Goal: Task Accomplishment & Management: Complete application form

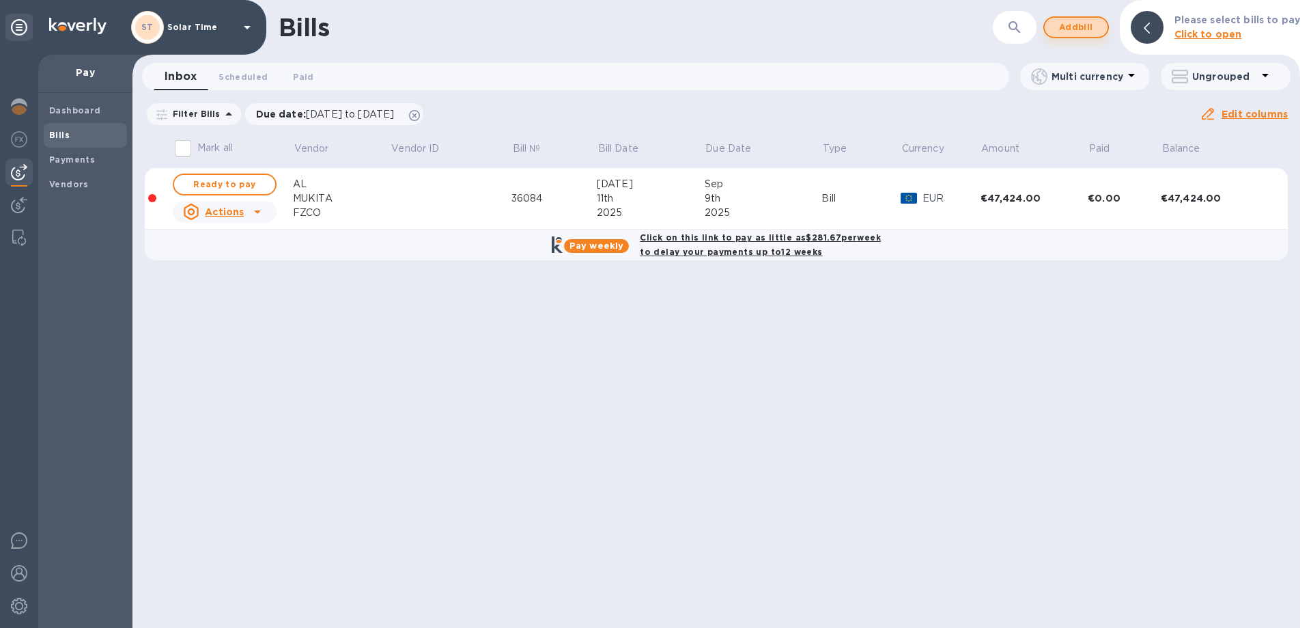
click at [1076, 27] on span "Add bill" at bounding box center [1076, 27] width 41 height 16
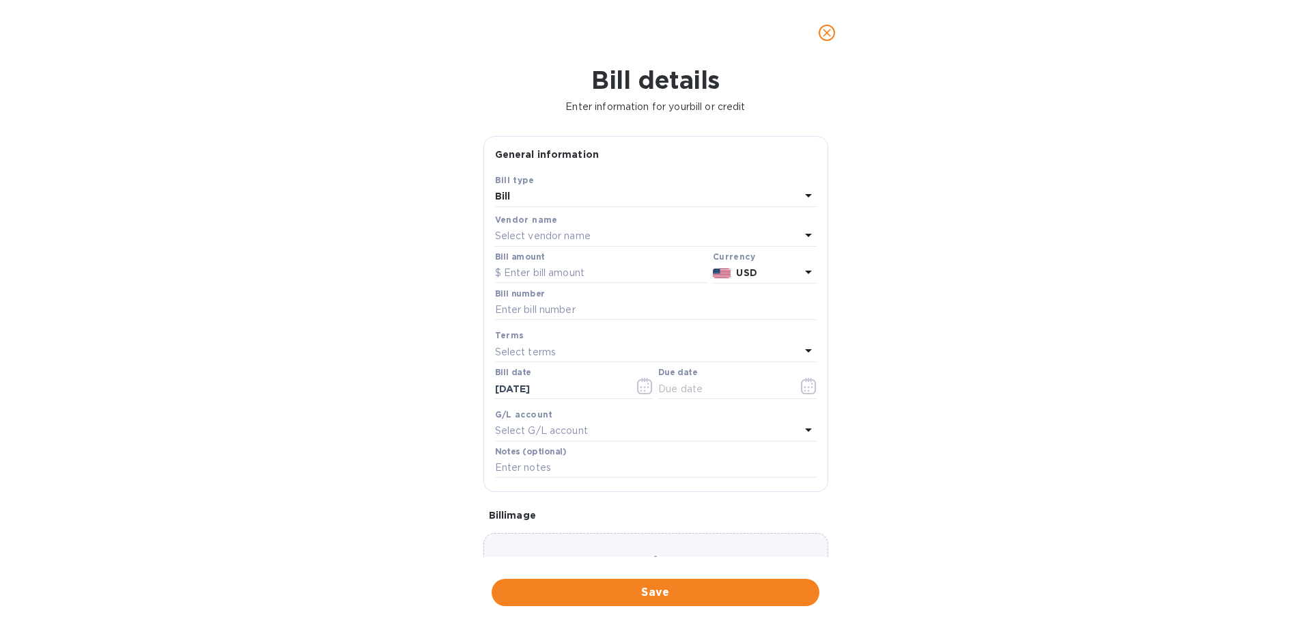
click at [587, 237] on p "Select vendor name" at bounding box center [543, 236] width 96 height 14
click at [585, 200] on div "Bill" at bounding box center [647, 196] width 305 height 19
click at [572, 317] on input "text" at bounding box center [656, 310] width 322 height 20
click at [947, 251] on div "Bill details Enter information for your bill or credit General information Save…" at bounding box center [655, 347] width 1311 height 562
click at [805, 230] on icon at bounding box center [809, 235] width 16 height 16
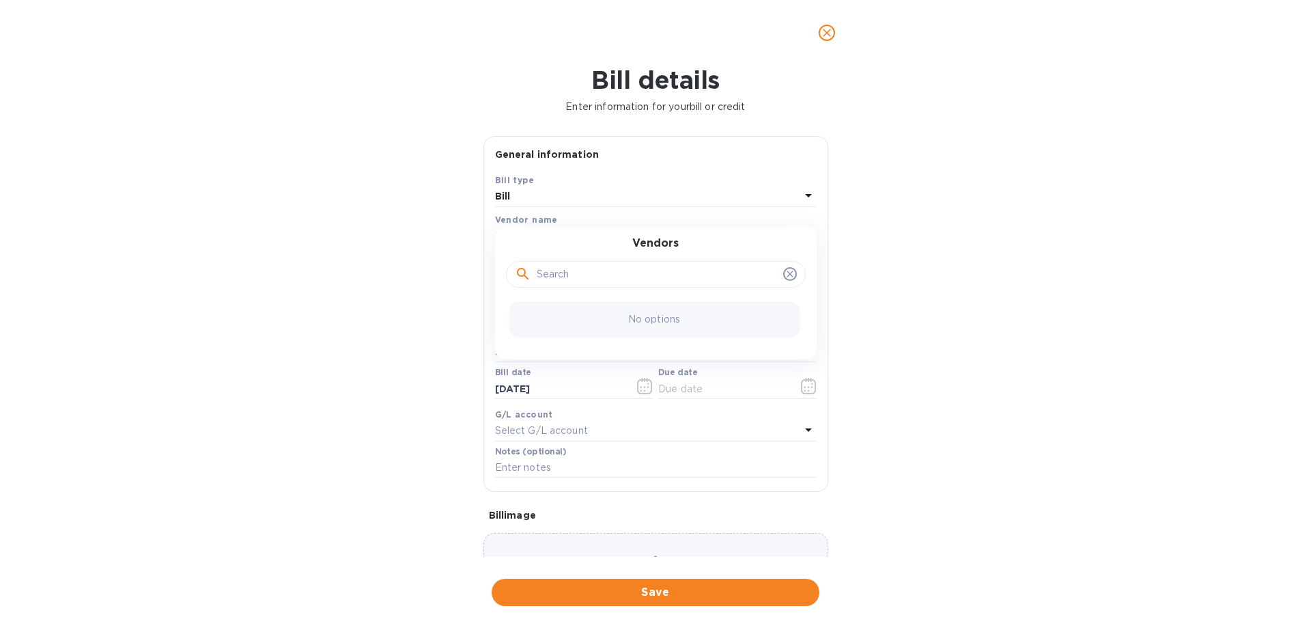
click at [805, 230] on div "Vendors No options" at bounding box center [656, 292] width 322 height 133
click at [787, 273] on icon at bounding box center [790, 274] width 6 height 6
click at [753, 403] on div "Due date" at bounding box center [738, 385] width 164 height 40
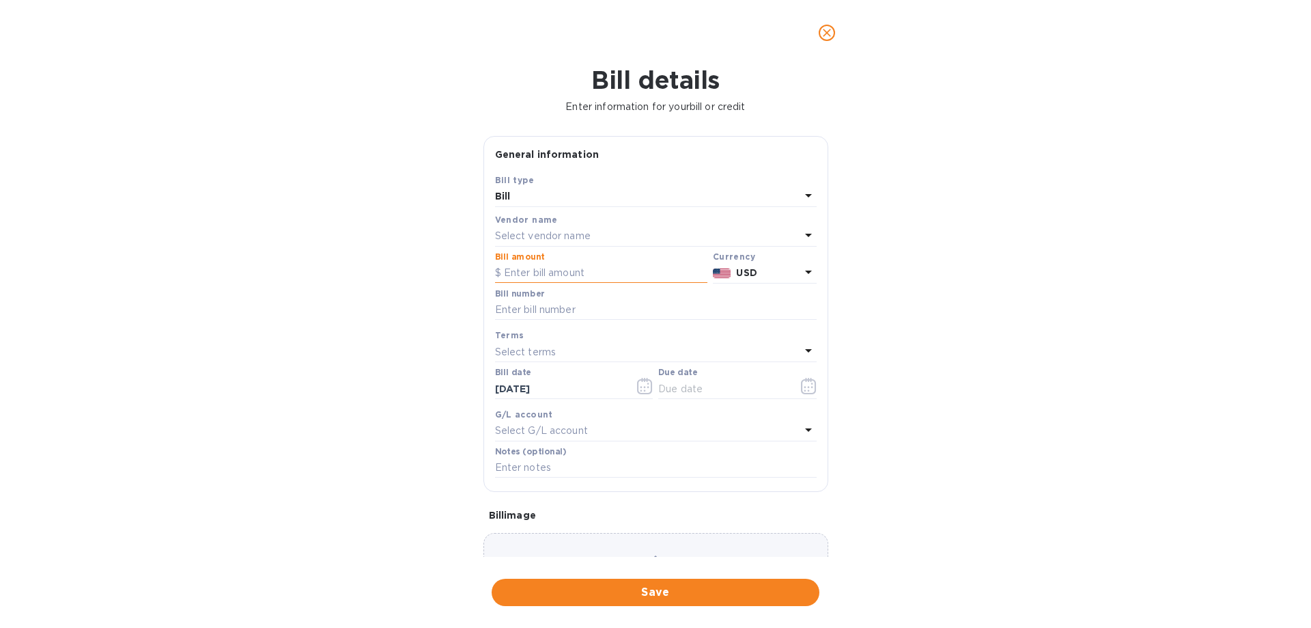
click at [608, 273] on input "text" at bounding box center [601, 273] width 212 height 20
click at [606, 229] on div "Select vendor name" at bounding box center [647, 236] width 305 height 19
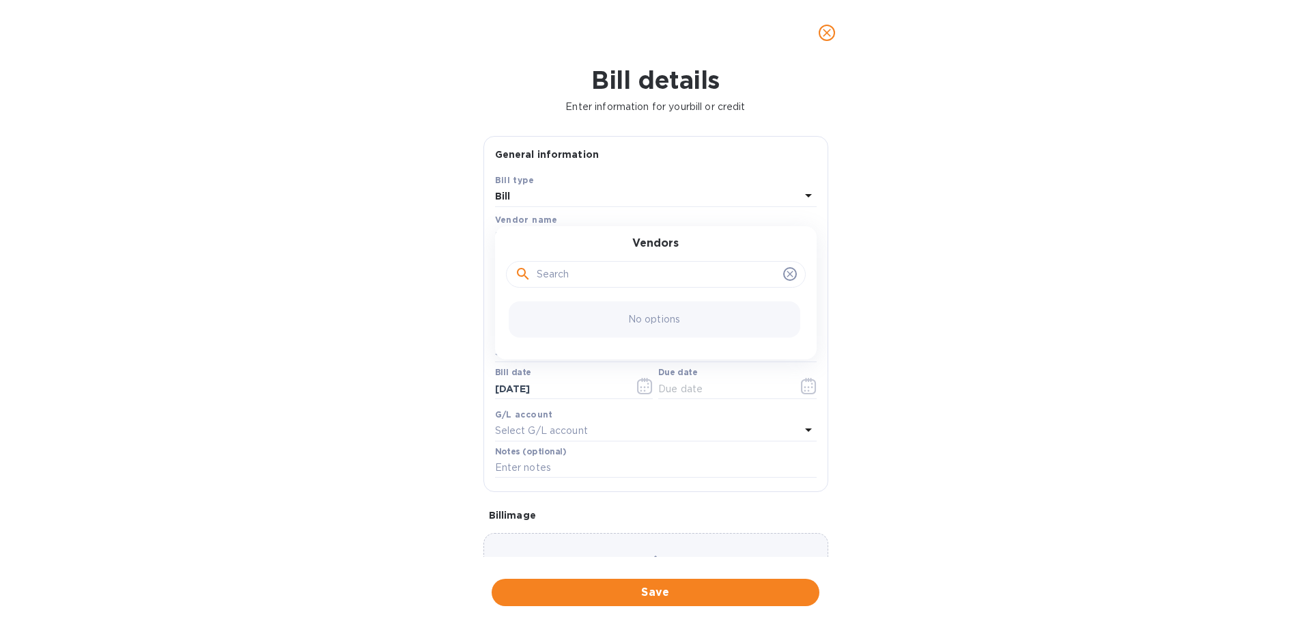
click at [785, 276] on icon at bounding box center [790, 273] width 11 height 11
click at [805, 194] on icon at bounding box center [808, 195] width 7 height 3
click at [956, 220] on div "Bill details Enter information for your bill or credit General information Save…" at bounding box center [655, 347] width 1311 height 562
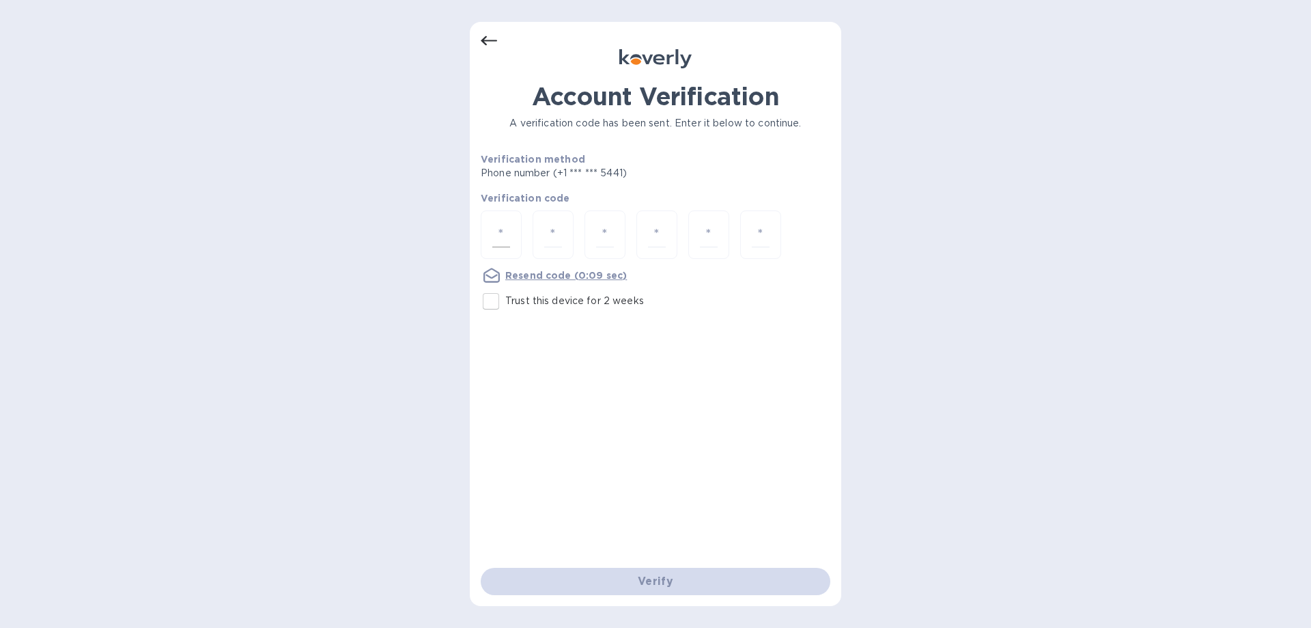
click at [516, 230] on div at bounding box center [501, 234] width 41 height 48
type input "1"
type input "5"
type input "7"
type input "8"
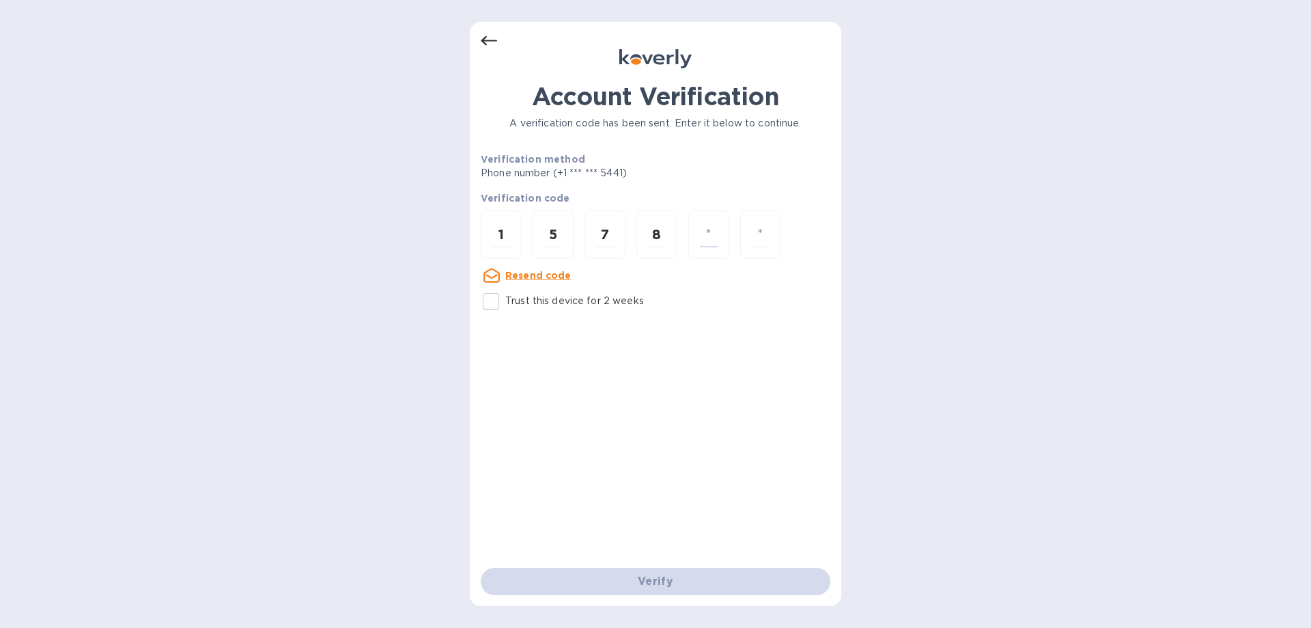
type input "3"
type input "6"
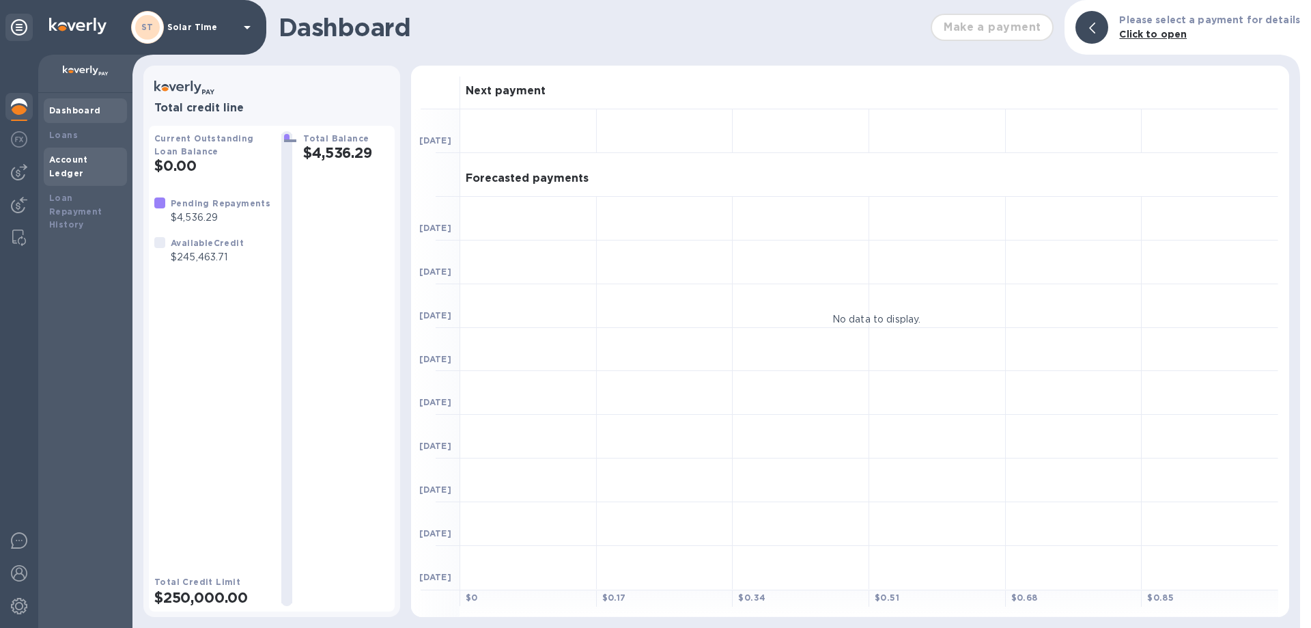
click at [78, 162] on b "Account Ledger" at bounding box center [68, 166] width 39 height 24
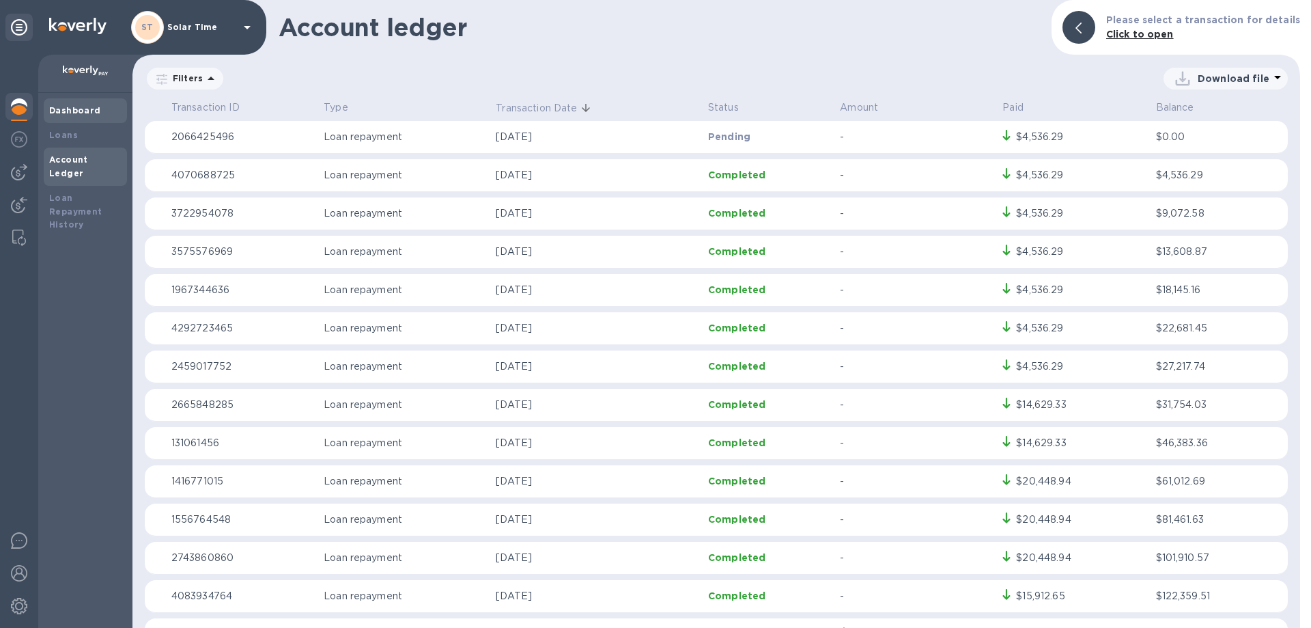
click at [76, 110] on b "Dashboard" at bounding box center [75, 110] width 52 height 10
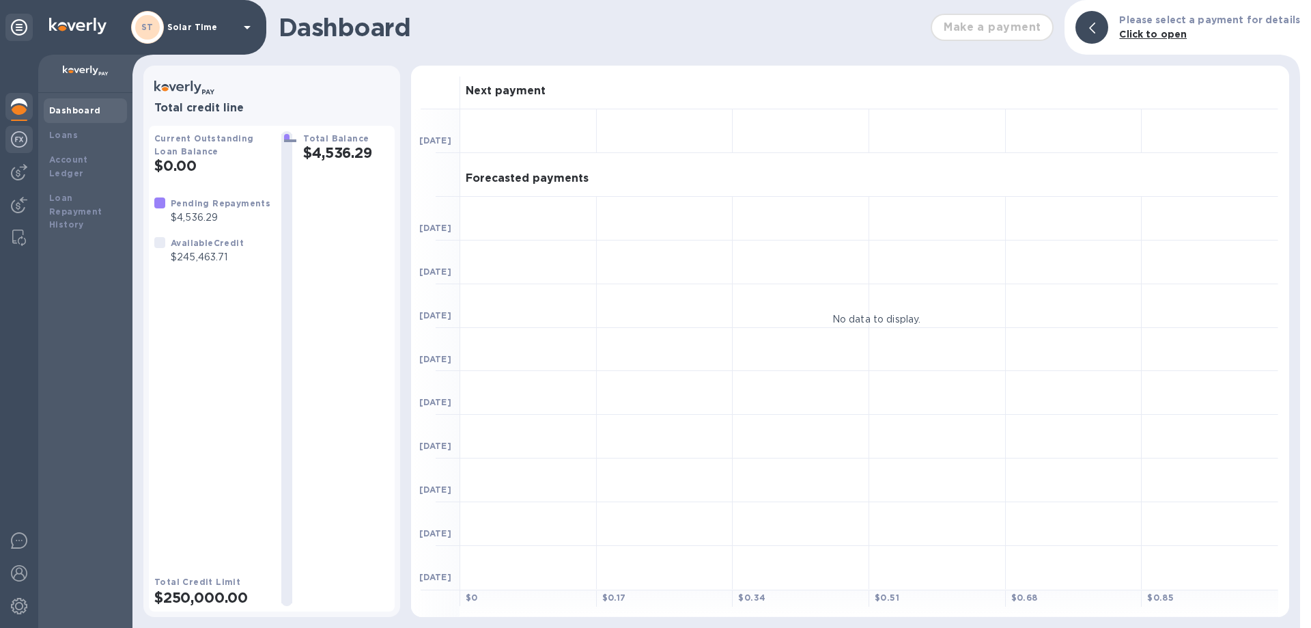
click at [18, 143] on img at bounding box center [19, 139] width 16 height 16
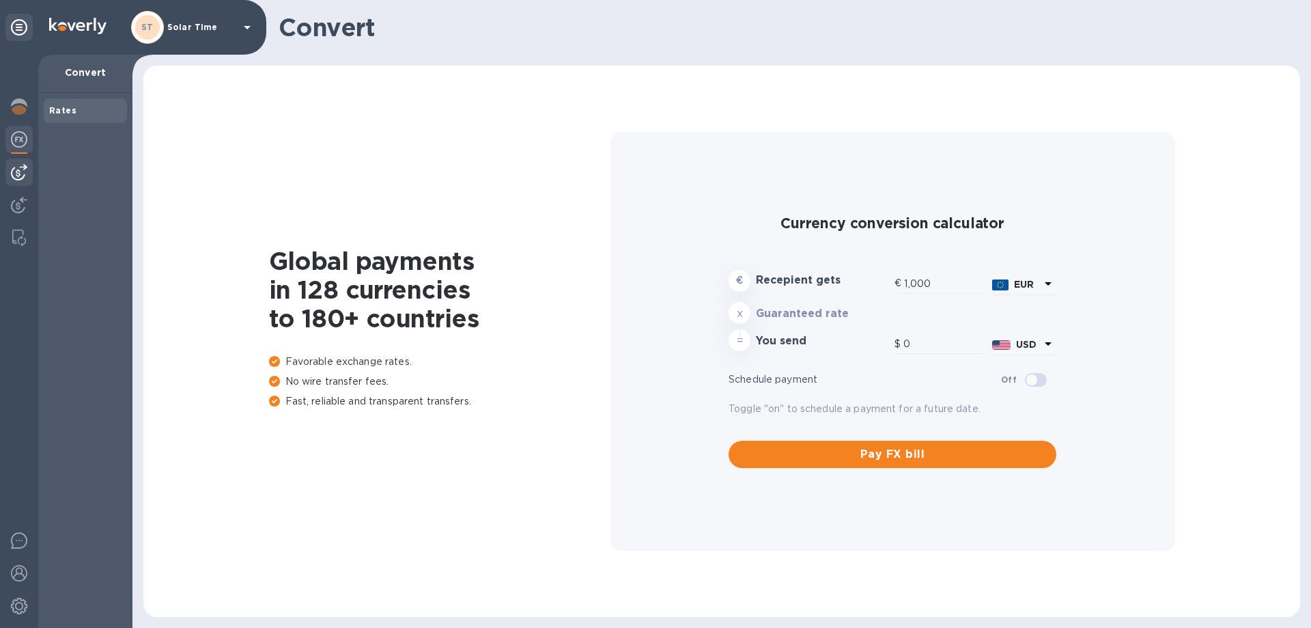
type input "1,191.78"
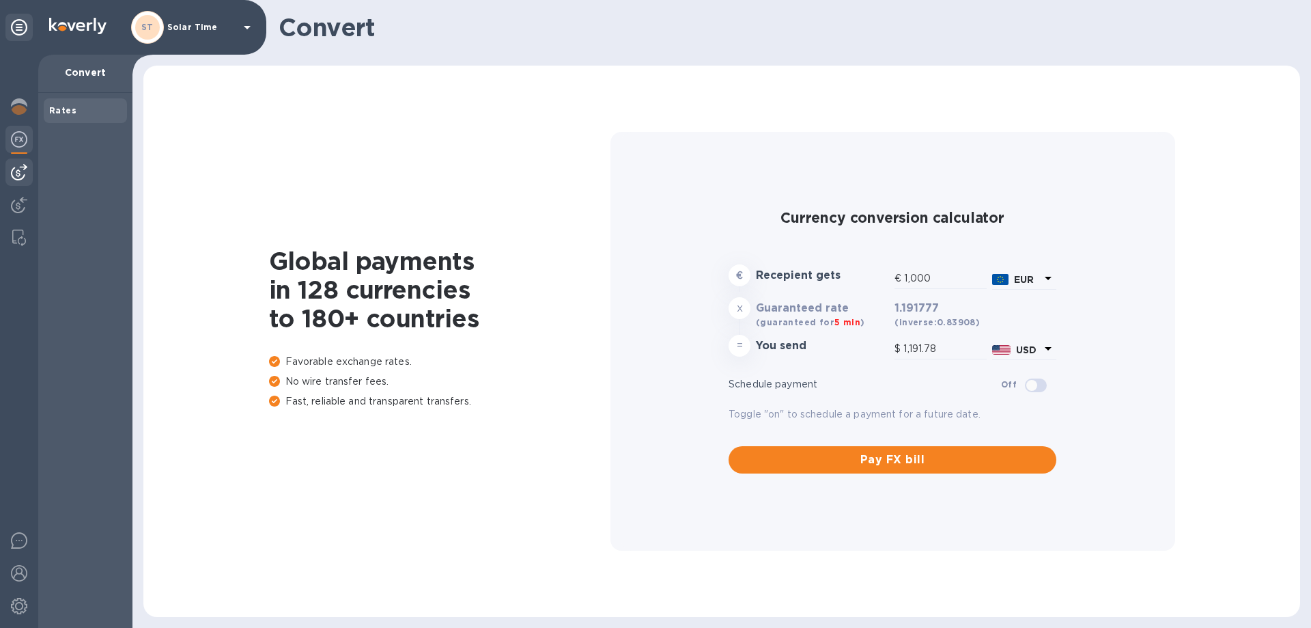
click at [25, 169] on img at bounding box center [19, 172] width 16 height 16
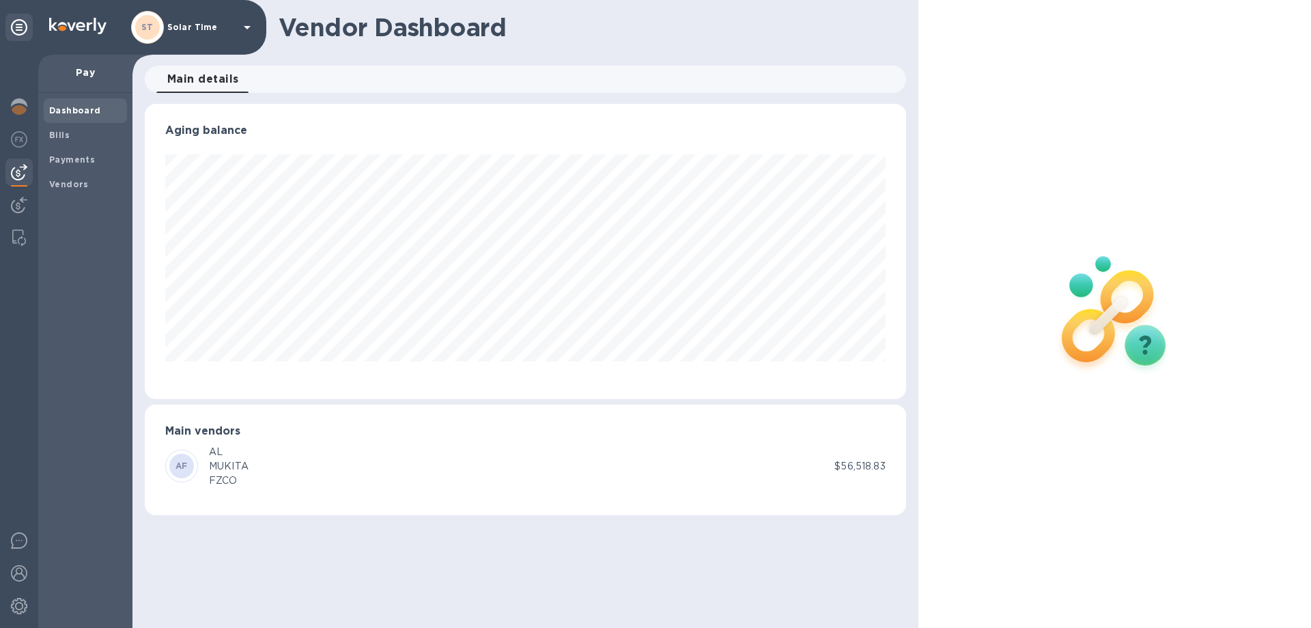
scroll to position [295, 761]
click at [10, 207] on div at bounding box center [18, 206] width 27 height 30
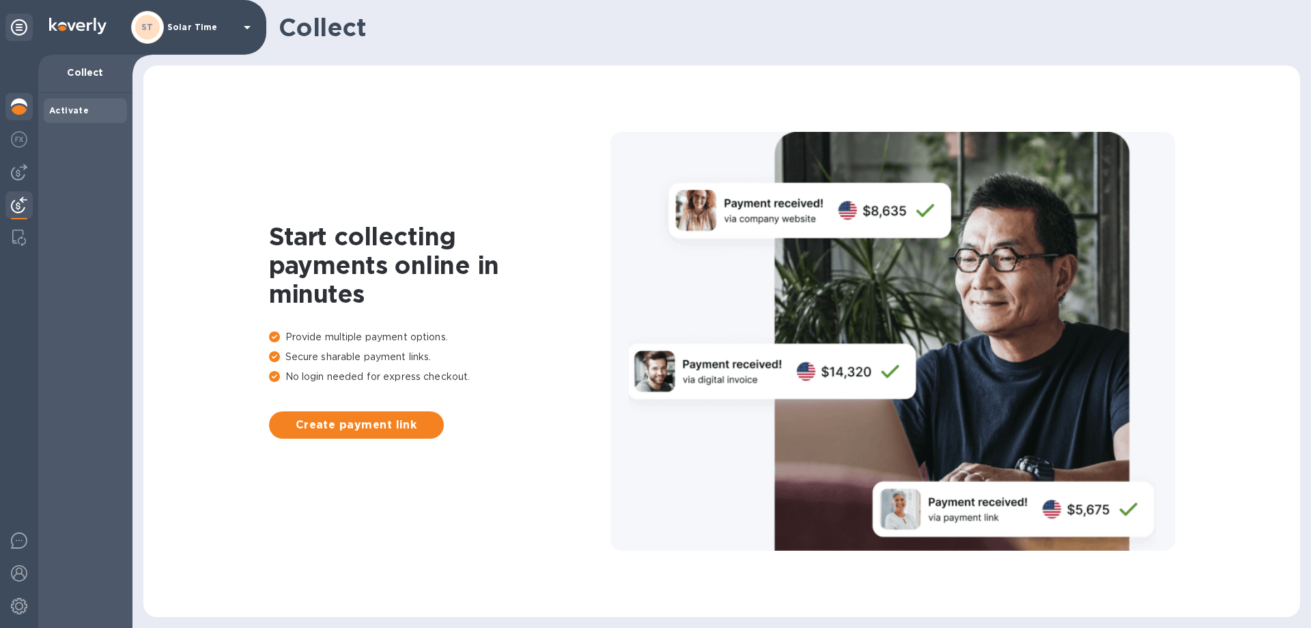
click at [12, 108] on img at bounding box center [19, 106] width 16 height 16
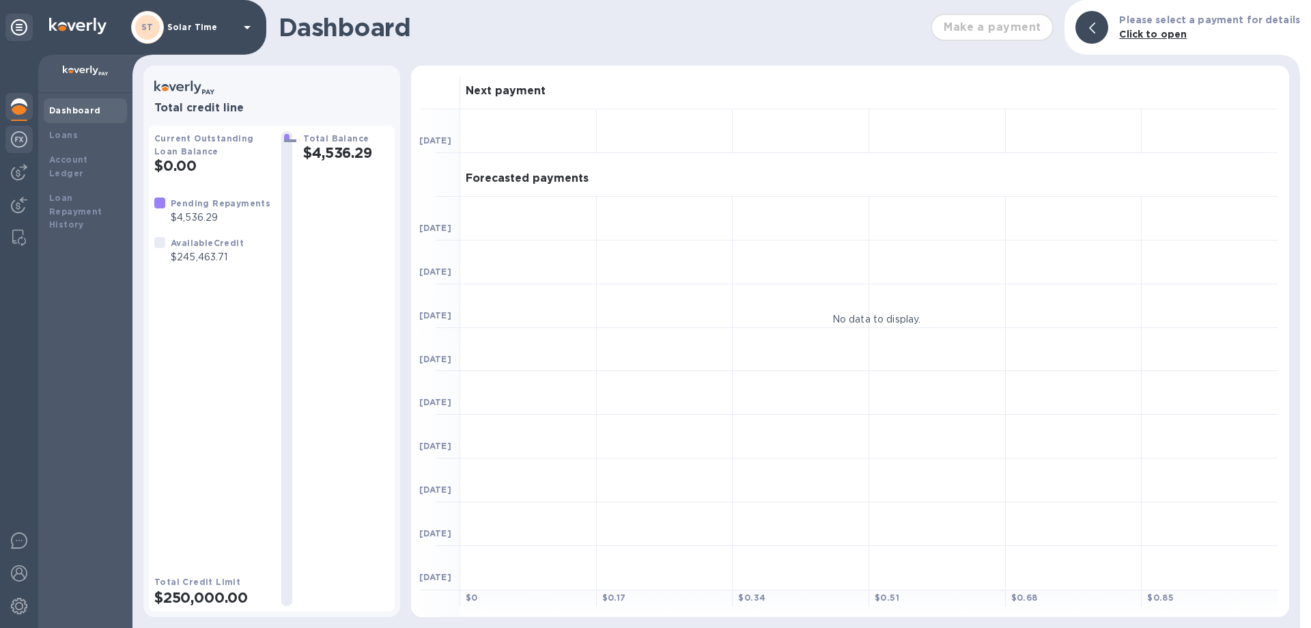
click at [20, 135] on img at bounding box center [19, 139] width 16 height 16
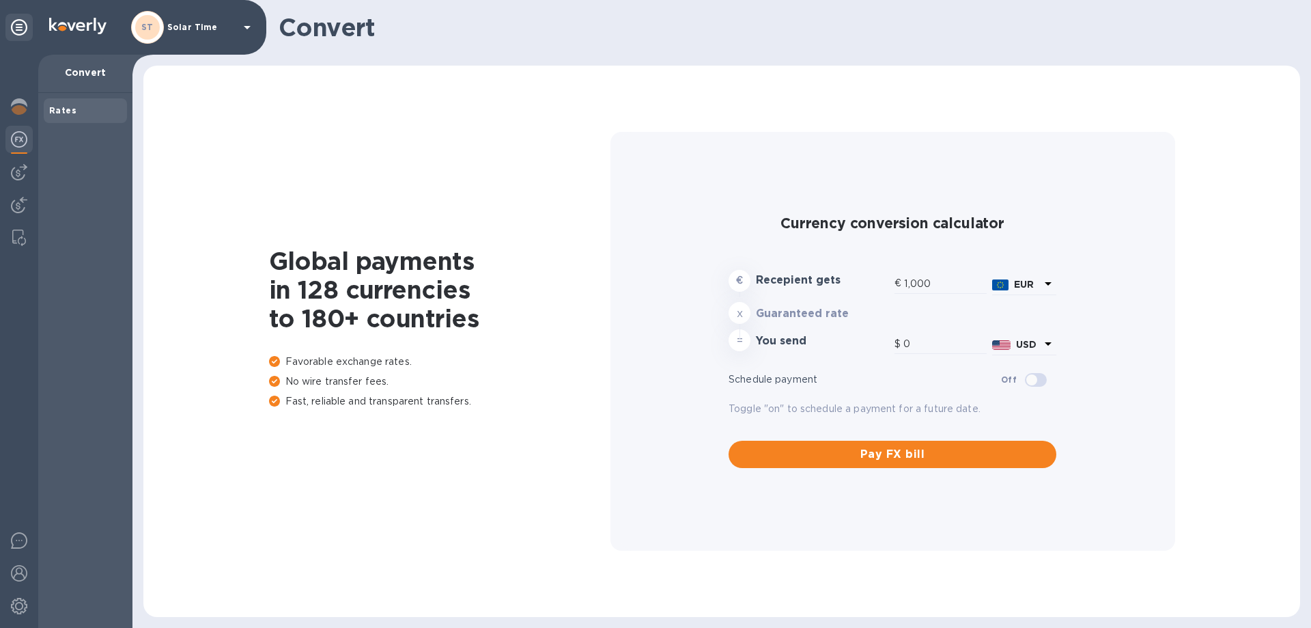
type input "1,191.78"
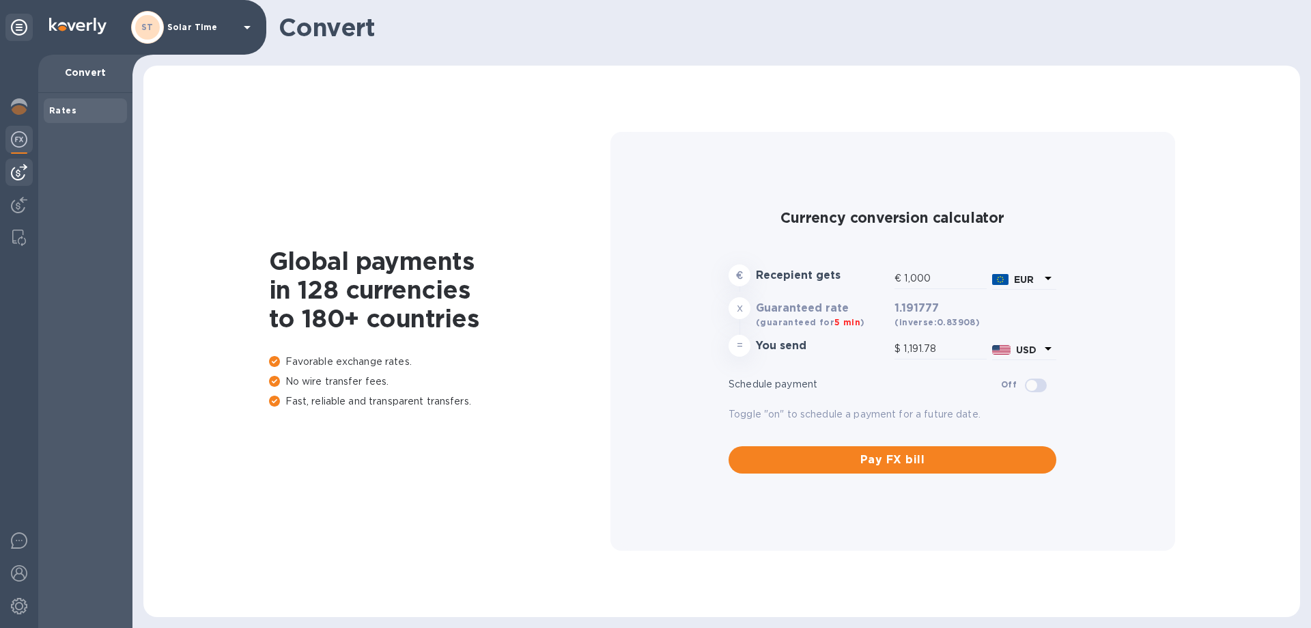
click at [21, 163] on div at bounding box center [18, 171] width 27 height 27
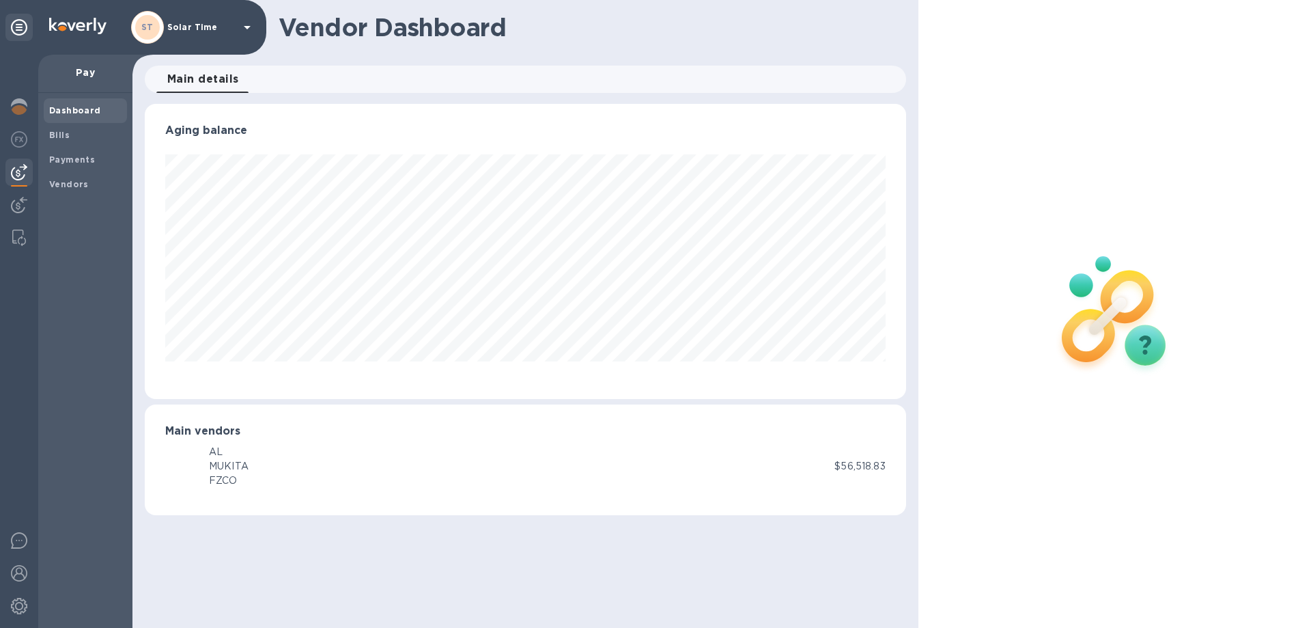
scroll to position [295, 761]
click at [74, 183] on b "Vendors" at bounding box center [69, 184] width 40 height 10
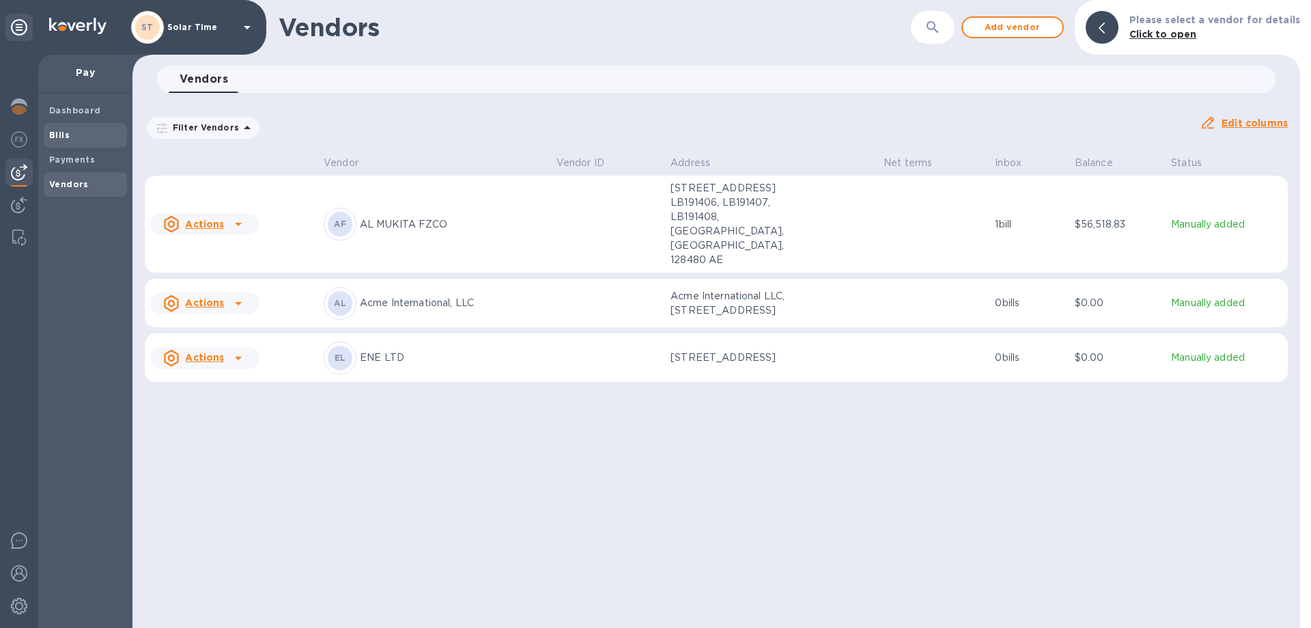
click at [68, 137] on span "Bills" at bounding box center [85, 135] width 72 height 14
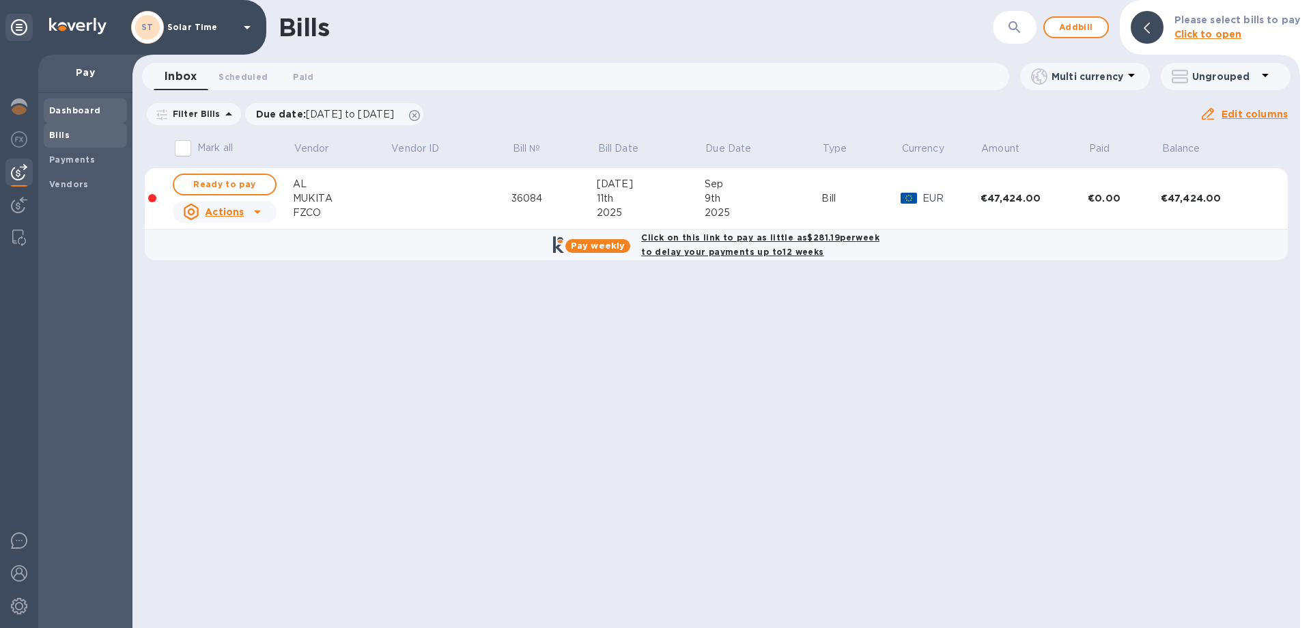
click at [72, 113] on b "Dashboard" at bounding box center [75, 110] width 52 height 10
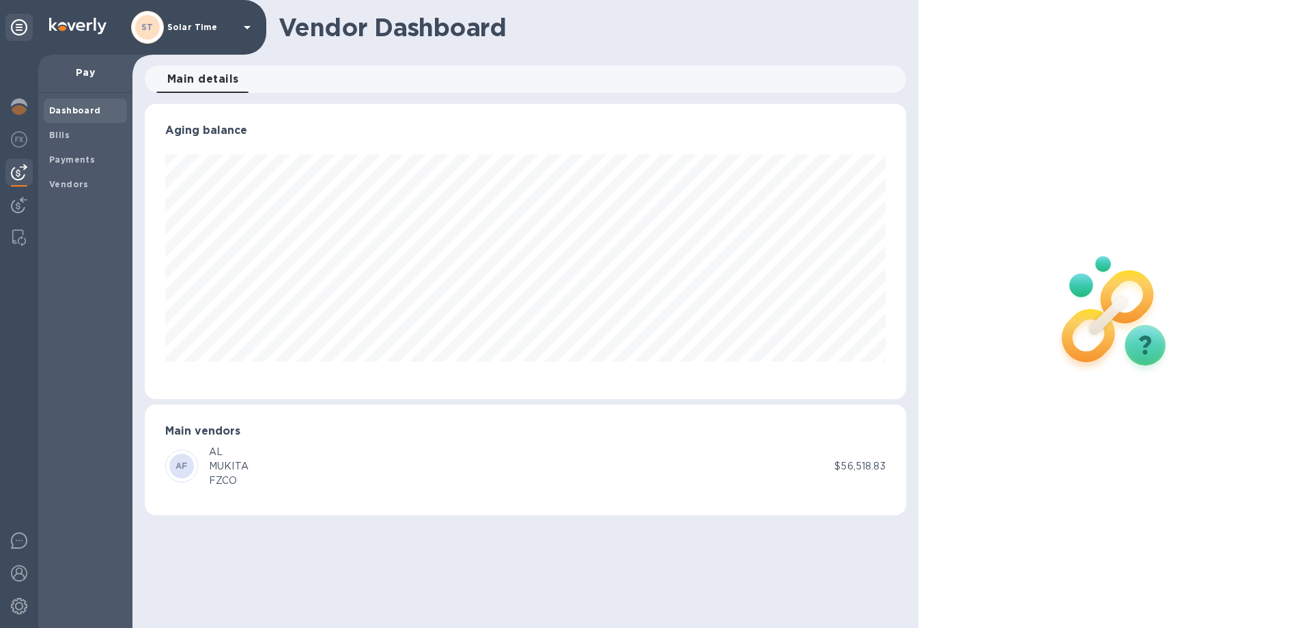
scroll to position [295, 761]
click at [77, 137] on span "Bills" at bounding box center [85, 135] width 72 height 14
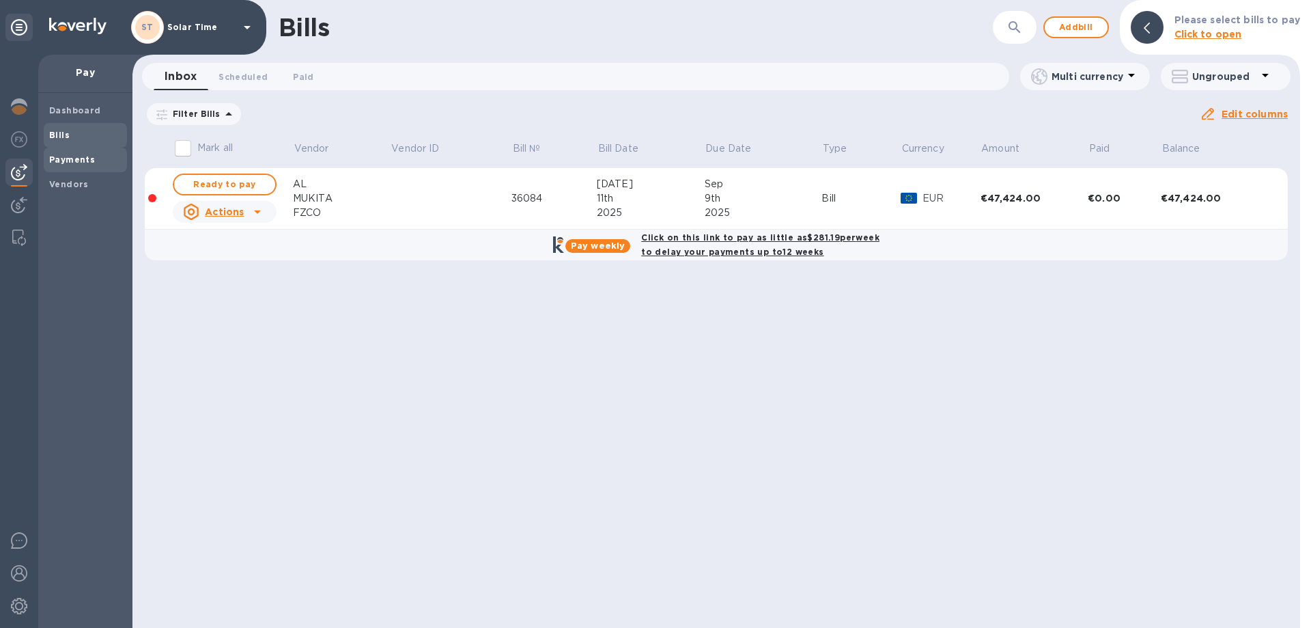
click at [86, 163] on b "Payments" at bounding box center [72, 159] width 46 height 10
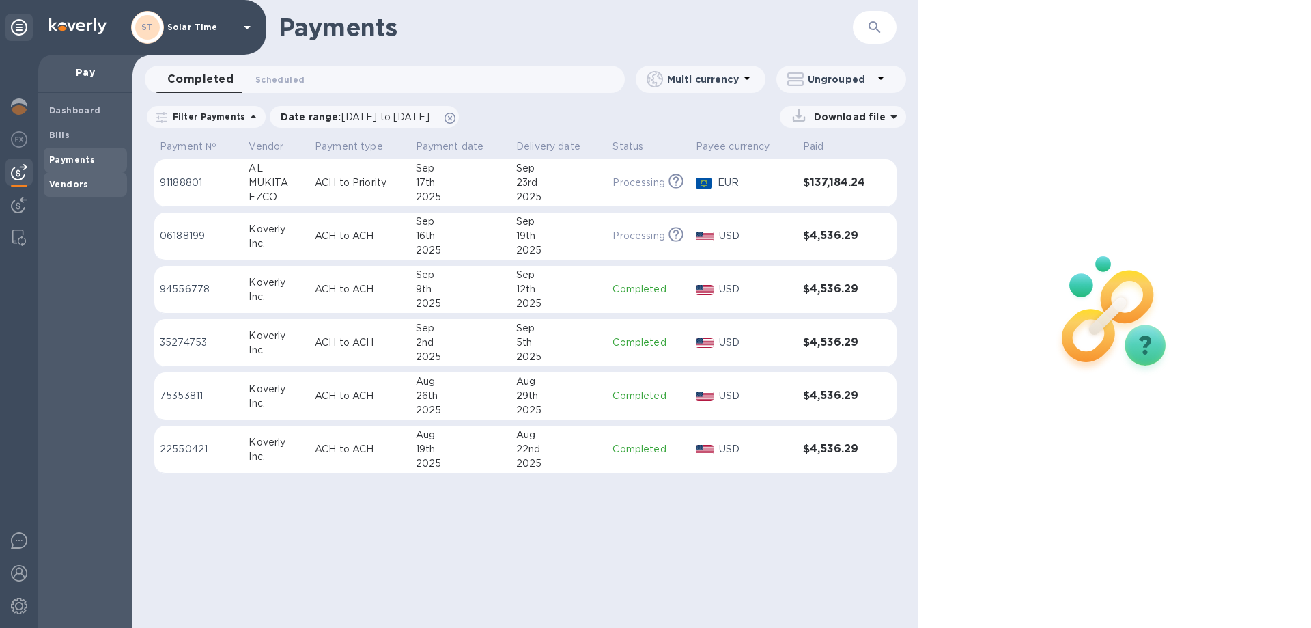
click at [85, 188] on span "Vendors" at bounding box center [85, 185] width 72 height 14
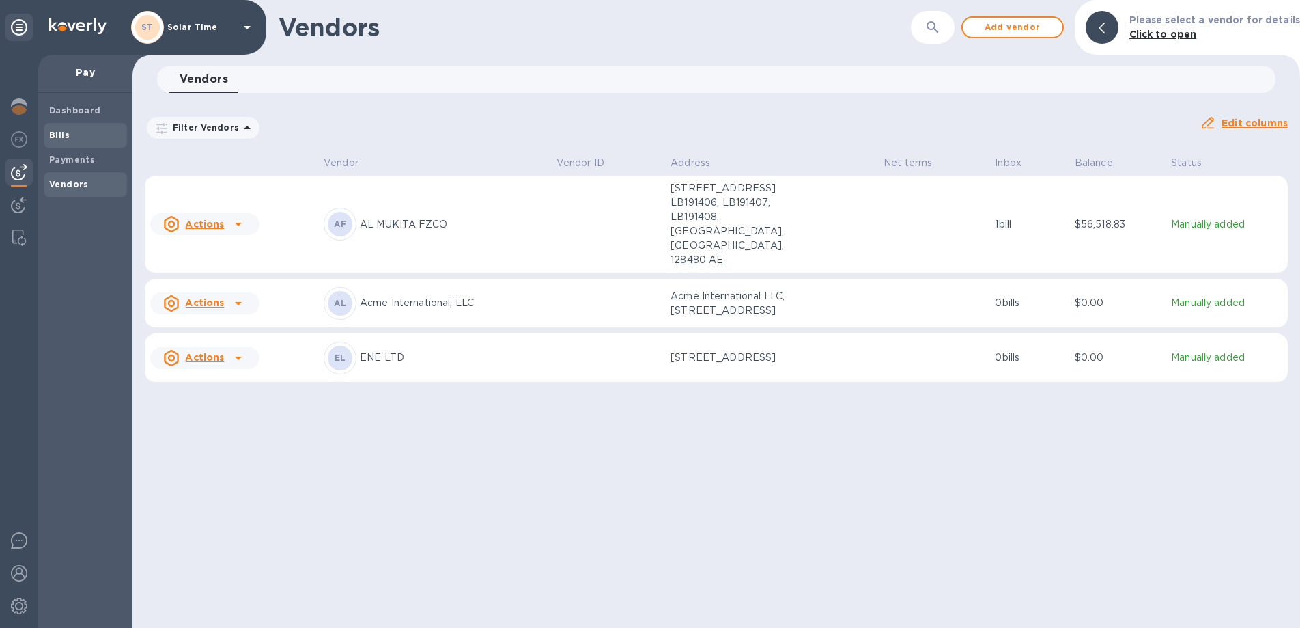
click at [61, 133] on b "Bills" at bounding box center [59, 135] width 20 height 10
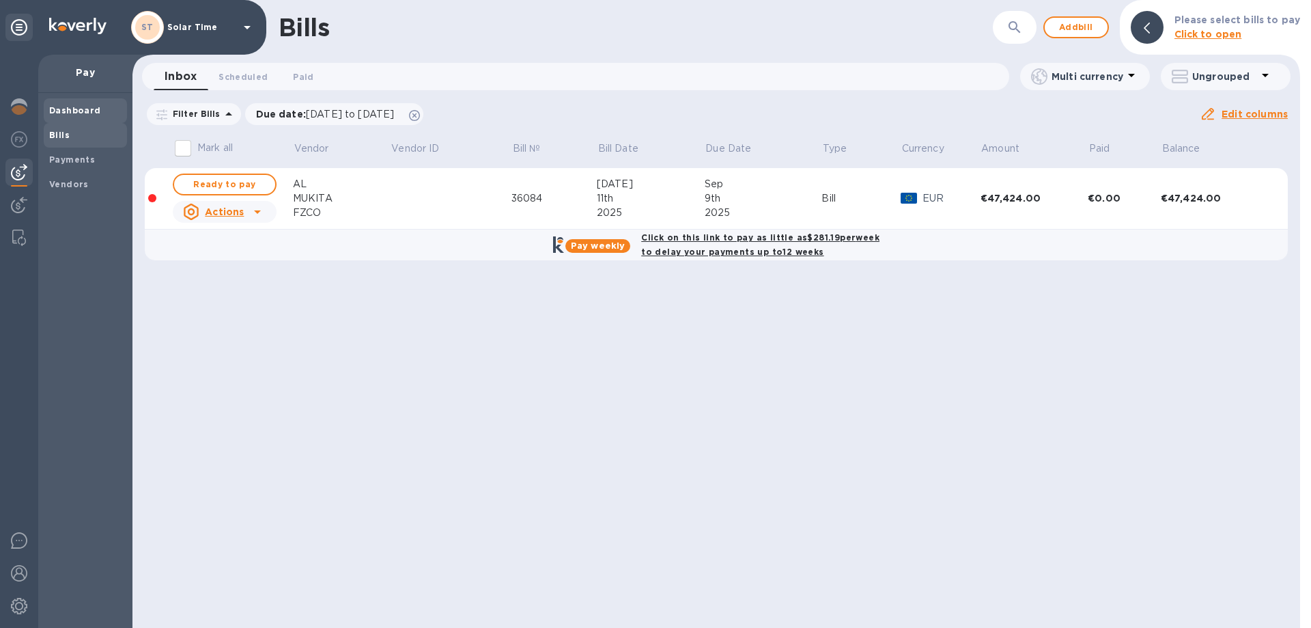
click at [65, 113] on b "Dashboard" at bounding box center [75, 110] width 52 height 10
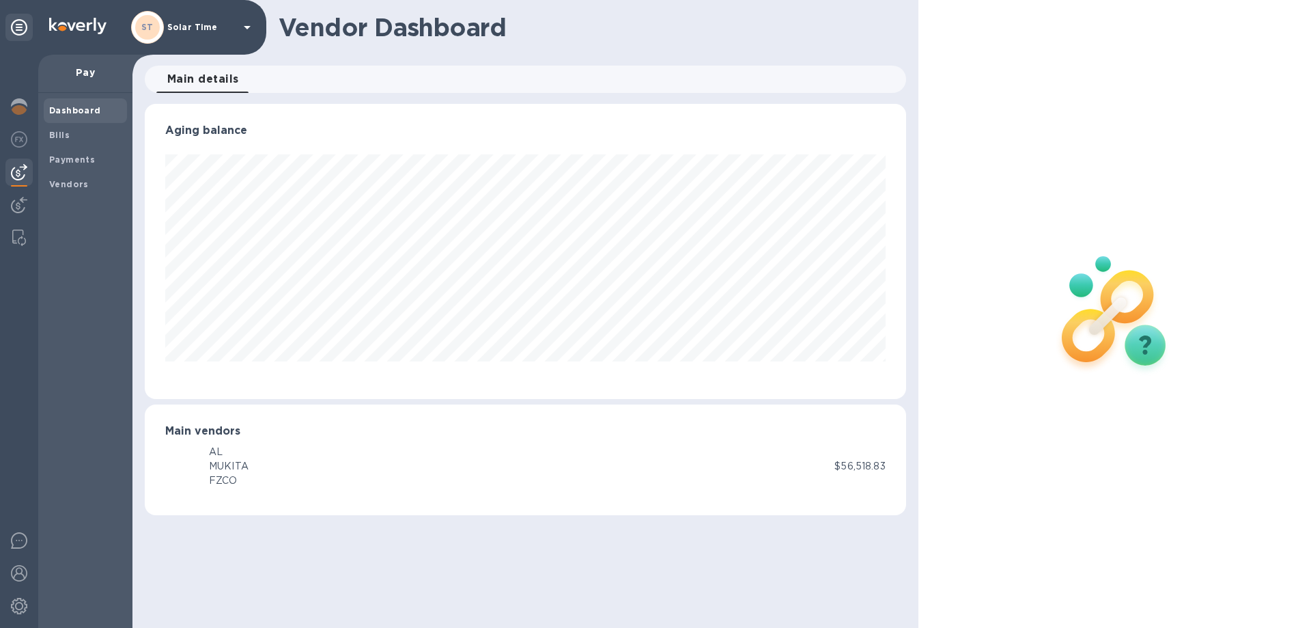
scroll to position [295, 761]
click at [61, 134] on b "Bills" at bounding box center [59, 135] width 20 height 10
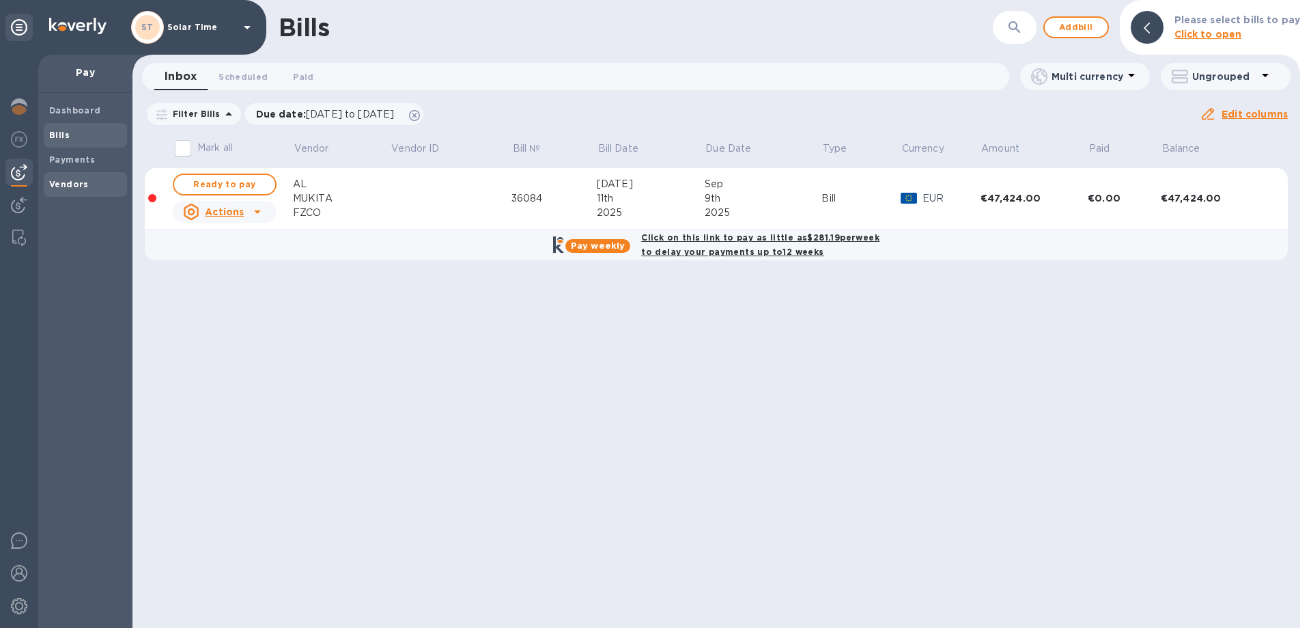
click at [72, 182] on b "Vendors" at bounding box center [69, 184] width 40 height 10
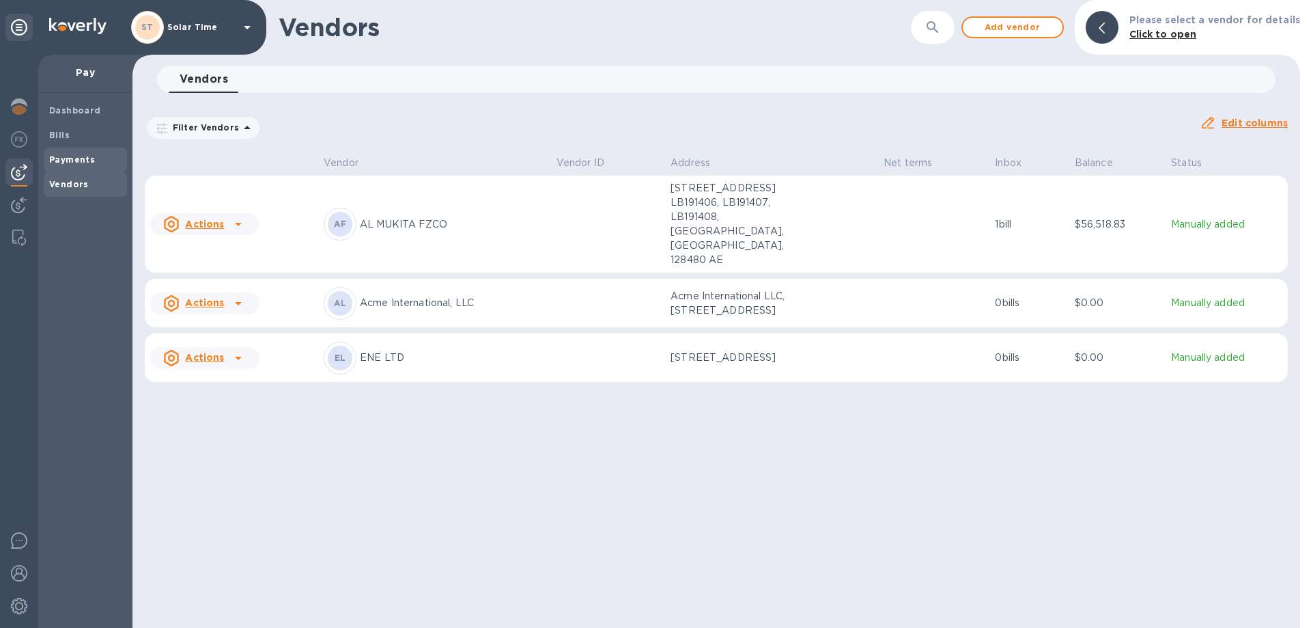
click at [68, 160] on b "Payments" at bounding box center [72, 159] width 46 height 10
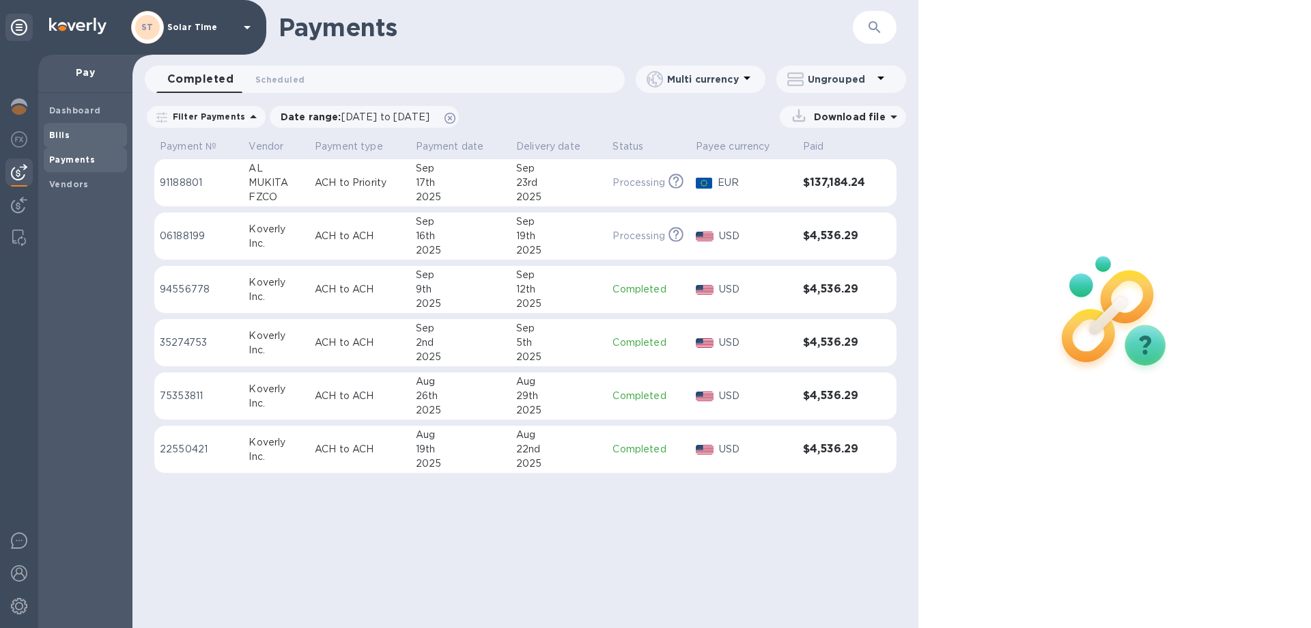
click at [70, 133] on span "Bills" at bounding box center [85, 135] width 72 height 14
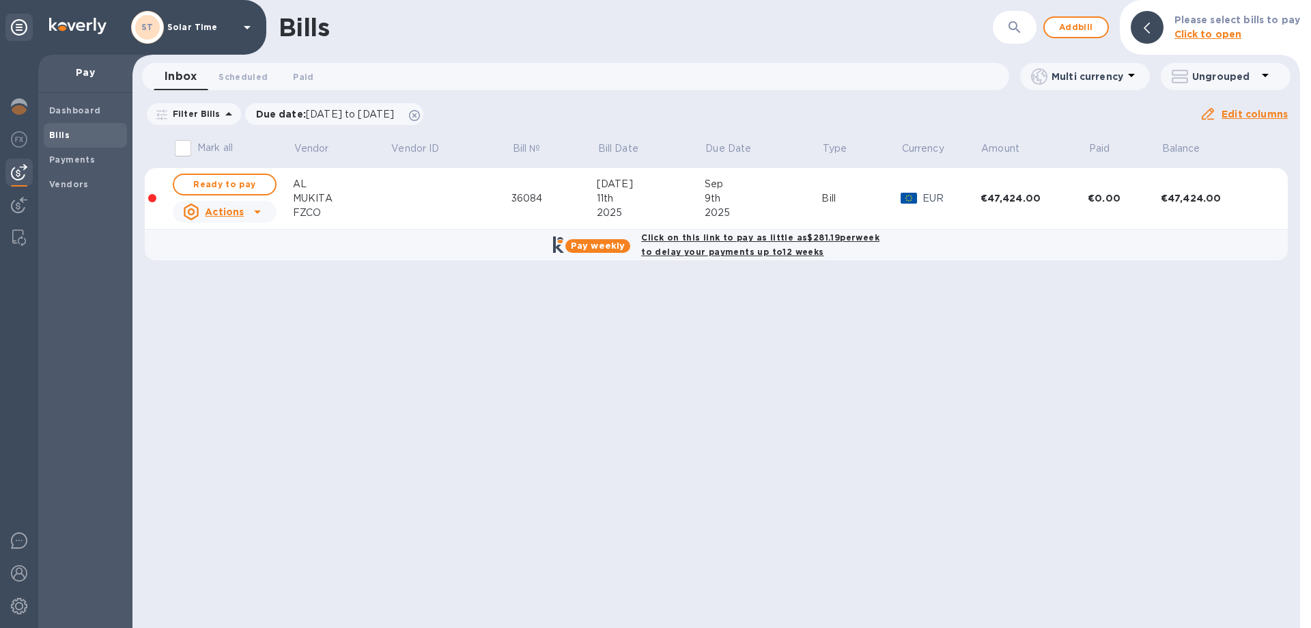
click at [69, 135] on span "Bills" at bounding box center [85, 135] width 72 height 14
click at [78, 113] on b "Dashboard" at bounding box center [75, 110] width 52 height 10
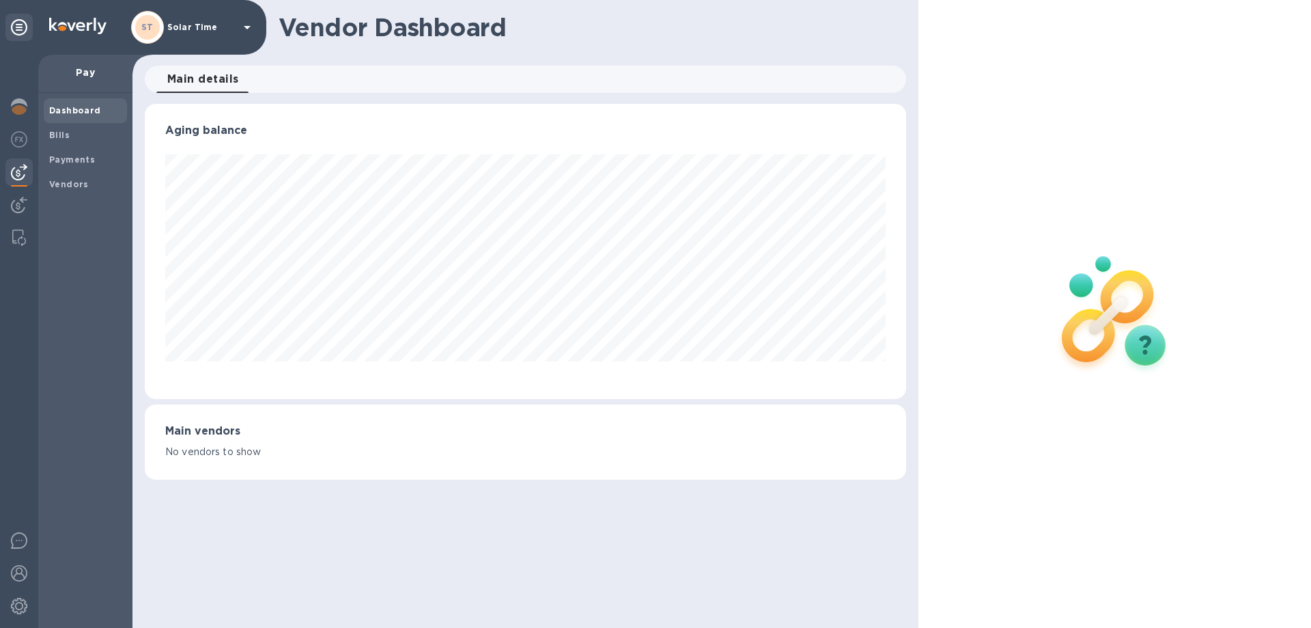
scroll to position [295, 761]
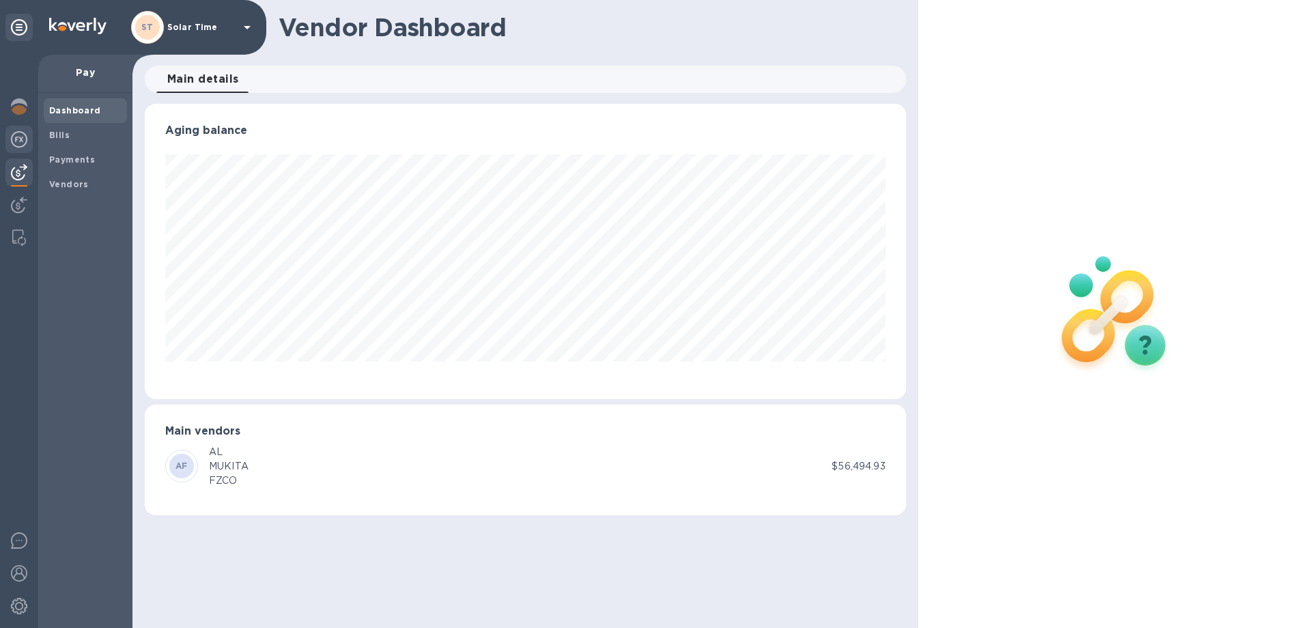
click at [23, 139] on img at bounding box center [19, 139] width 16 height 16
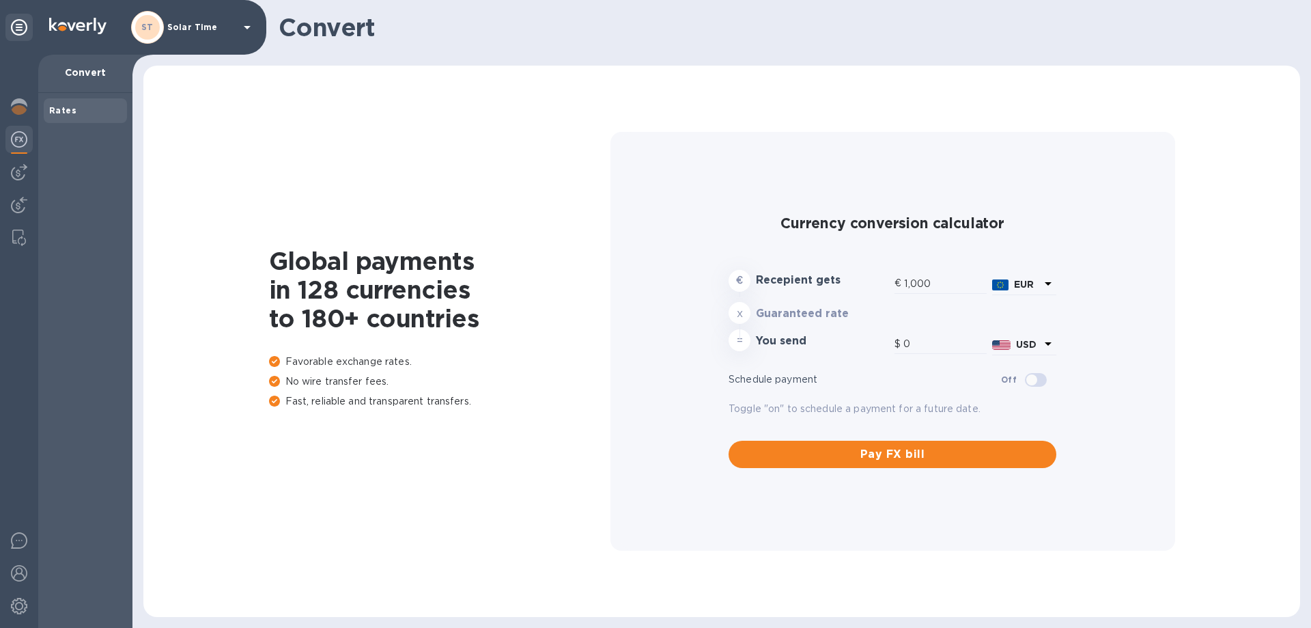
type input "1,191.27"
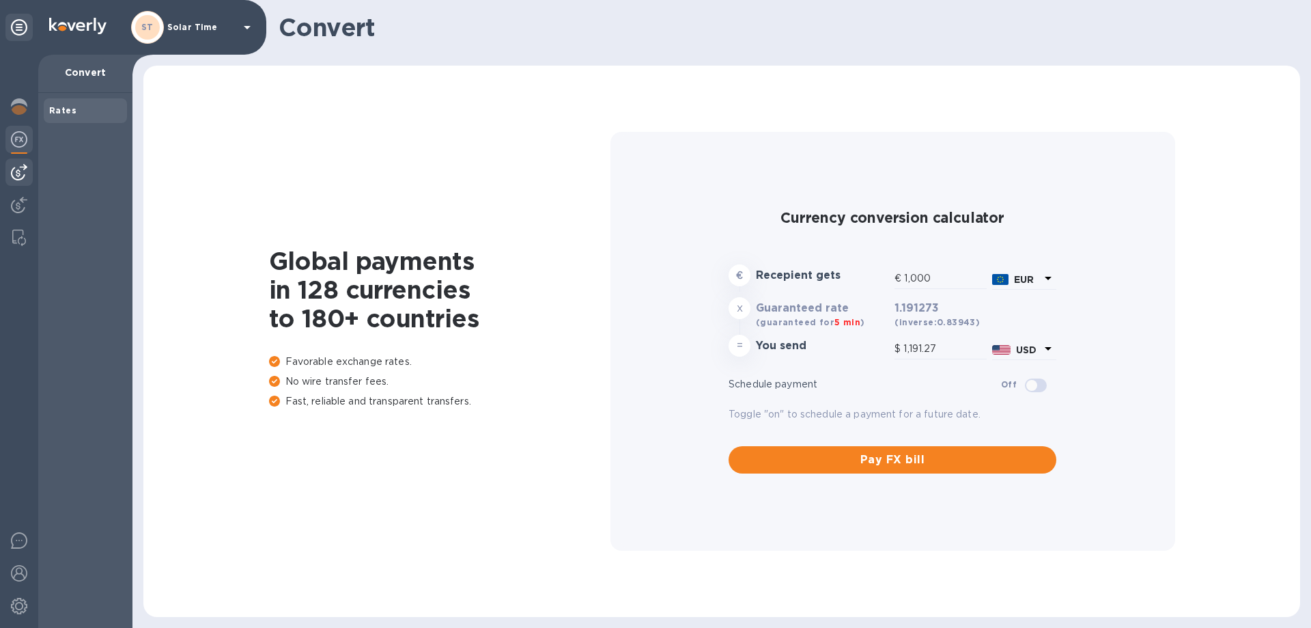
click at [18, 173] on img at bounding box center [19, 172] width 16 height 16
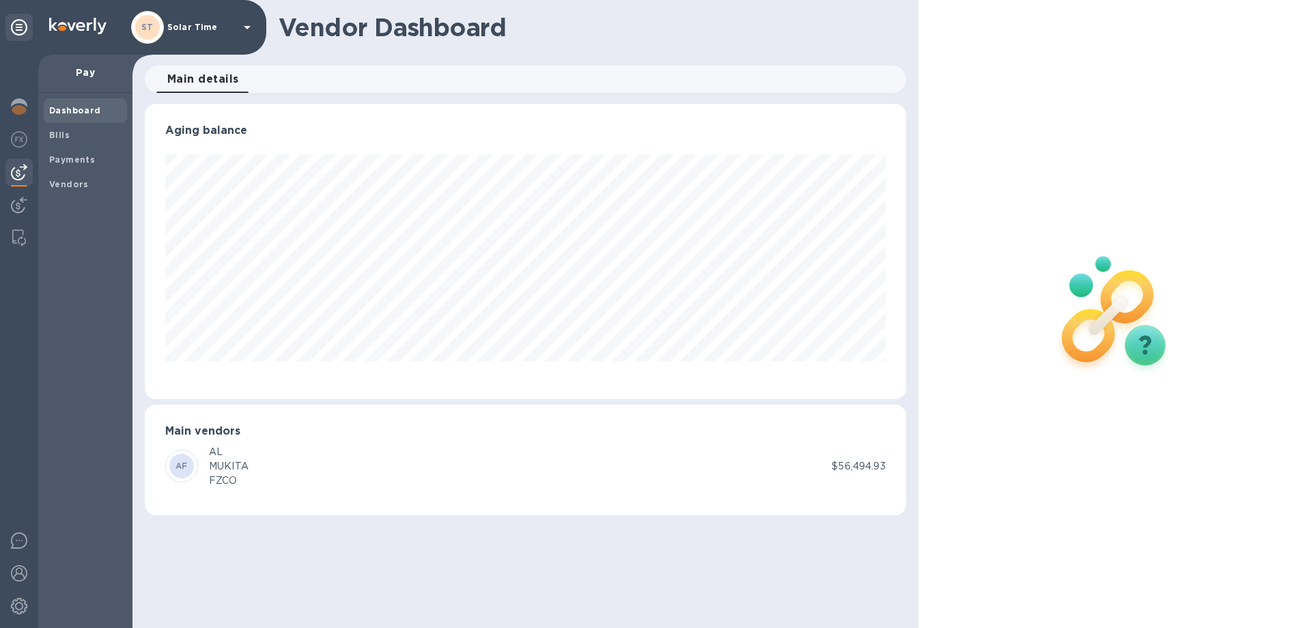
scroll to position [295, 761]
click at [18, 109] on img at bounding box center [19, 106] width 16 height 16
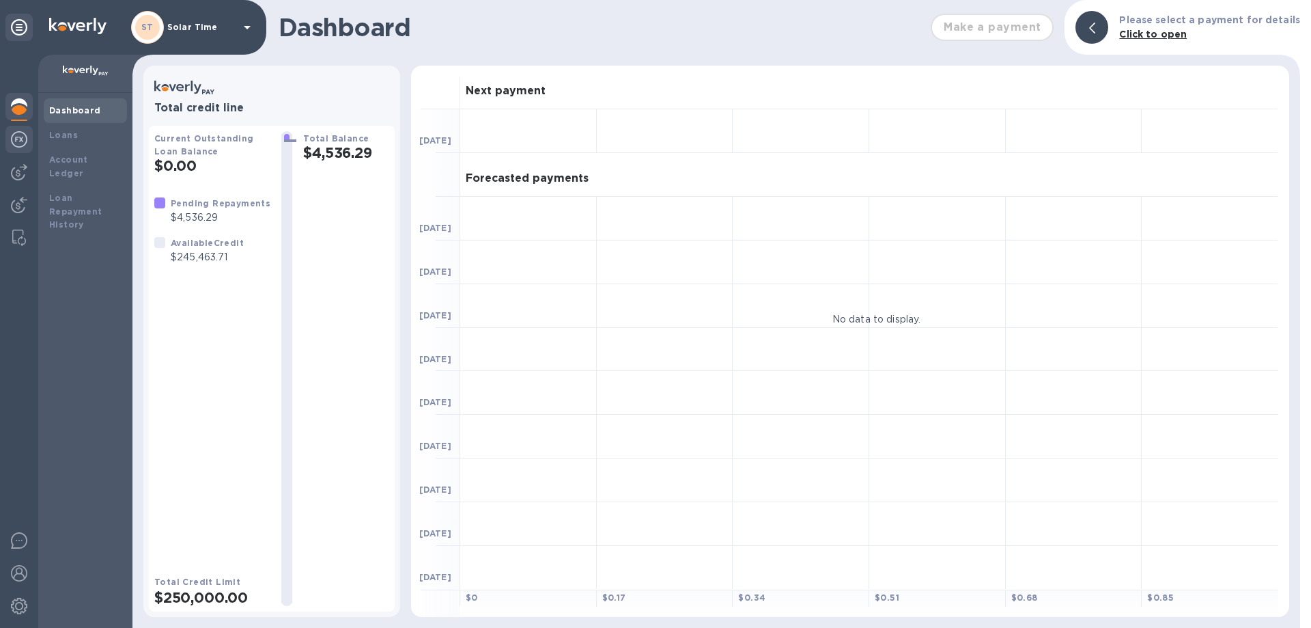
click at [17, 136] on img at bounding box center [19, 139] width 16 height 16
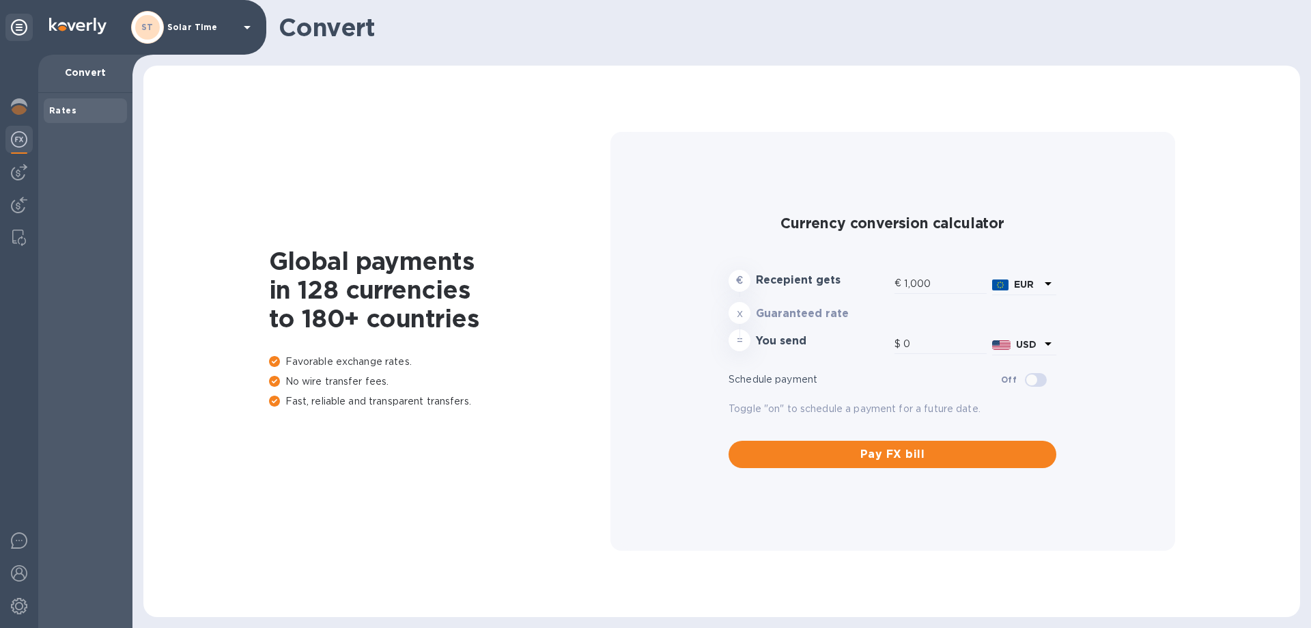
type input "1,191.27"
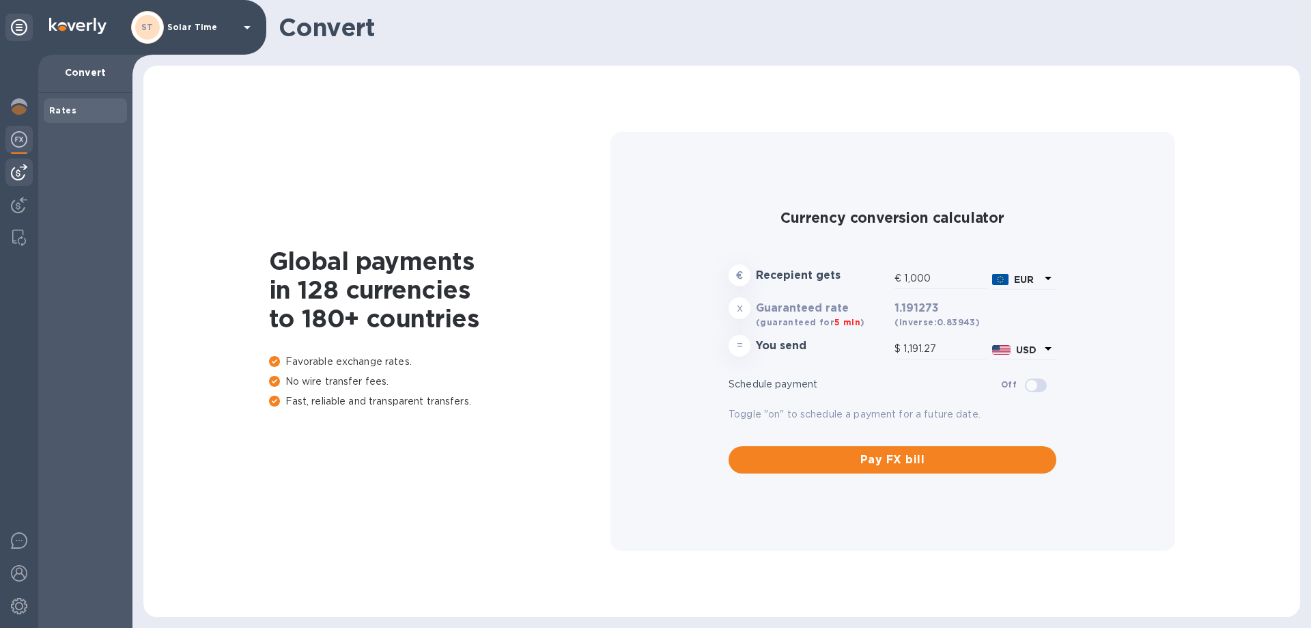
click at [16, 173] on img at bounding box center [19, 172] width 16 height 16
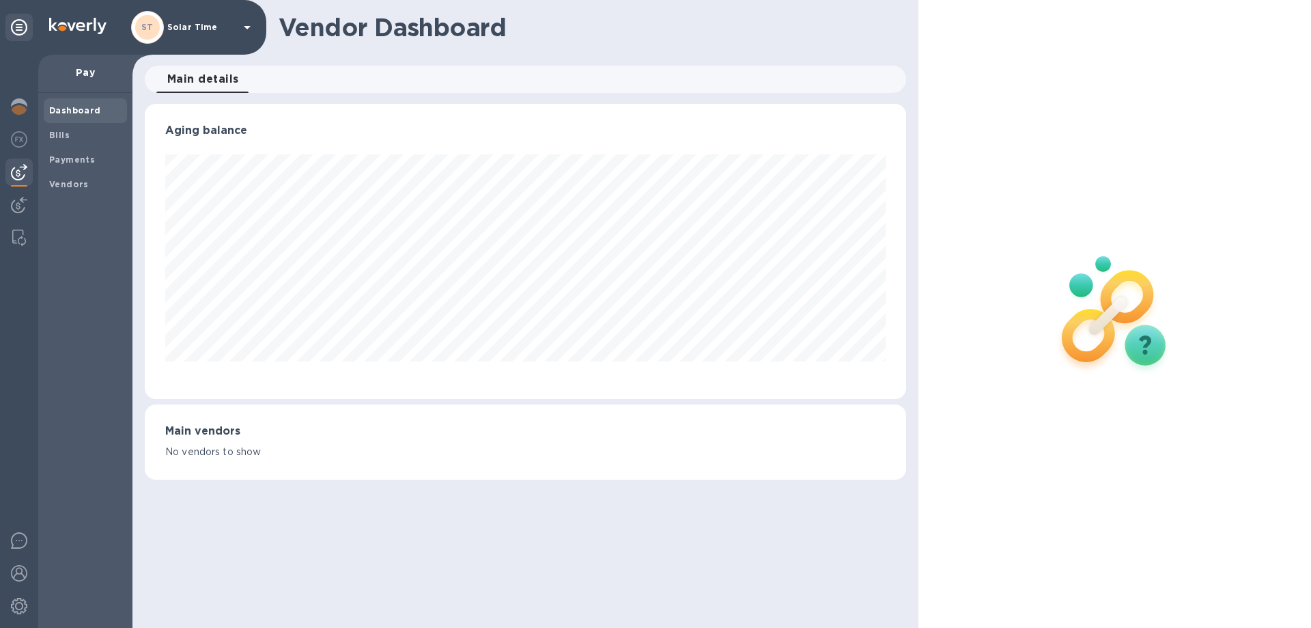
scroll to position [295, 761]
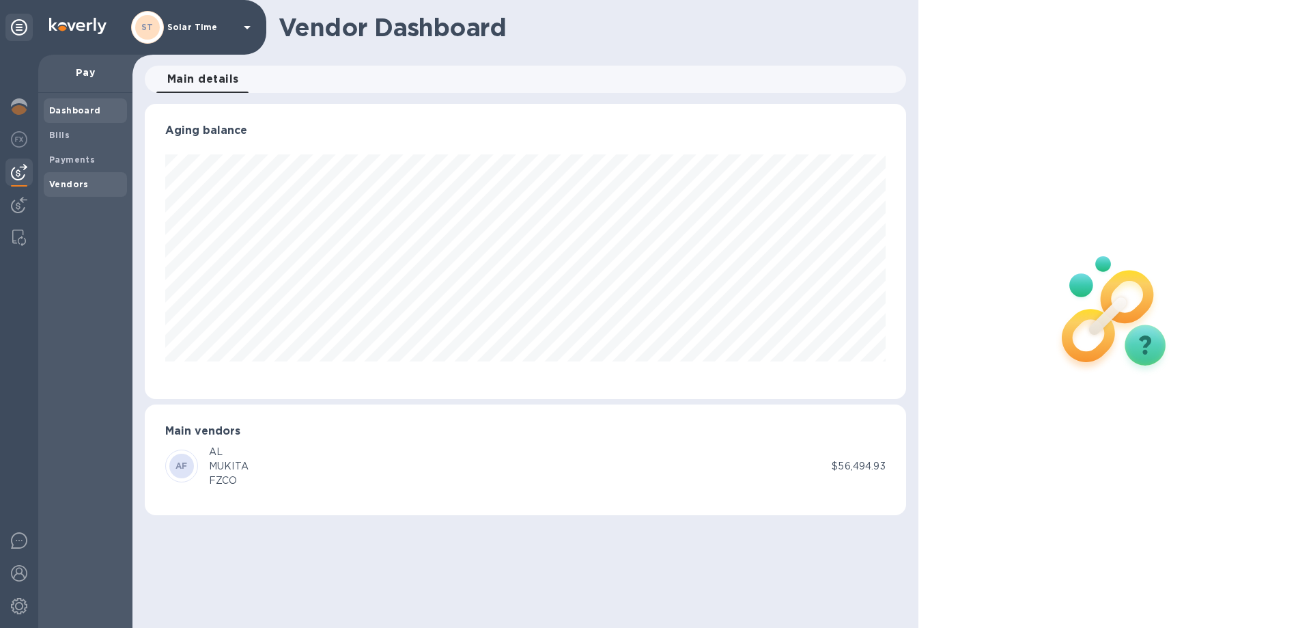
click at [71, 184] on b "Vendors" at bounding box center [69, 184] width 40 height 10
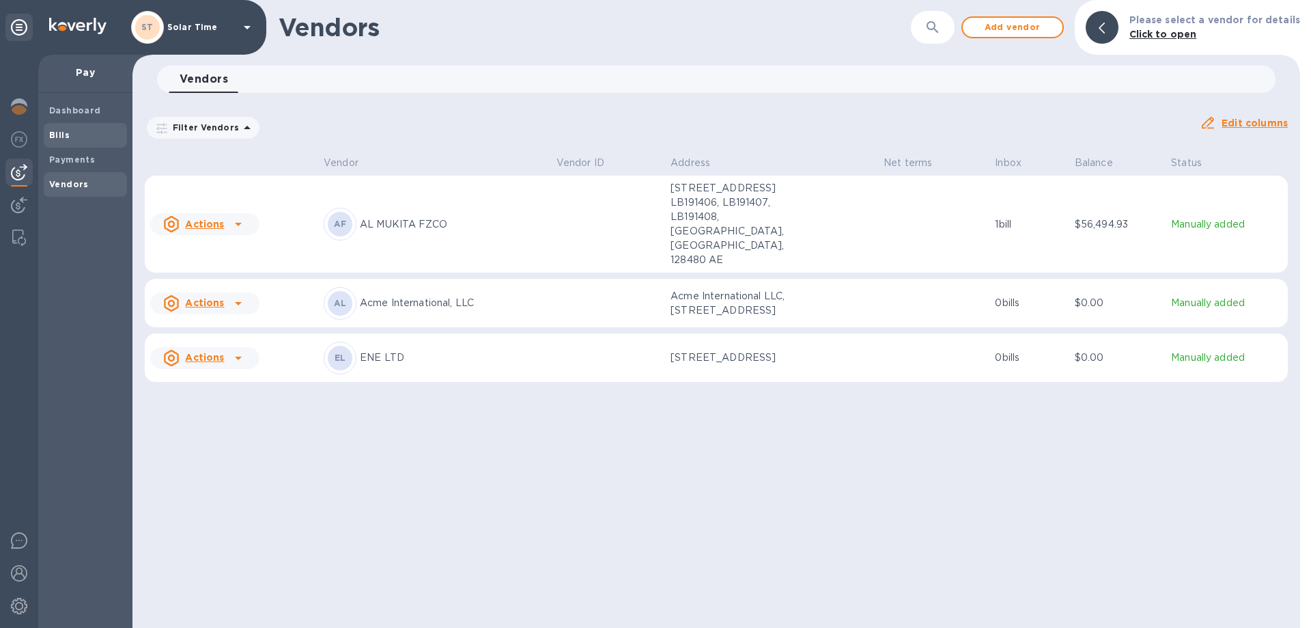
click at [79, 130] on span "Bills" at bounding box center [85, 135] width 72 height 14
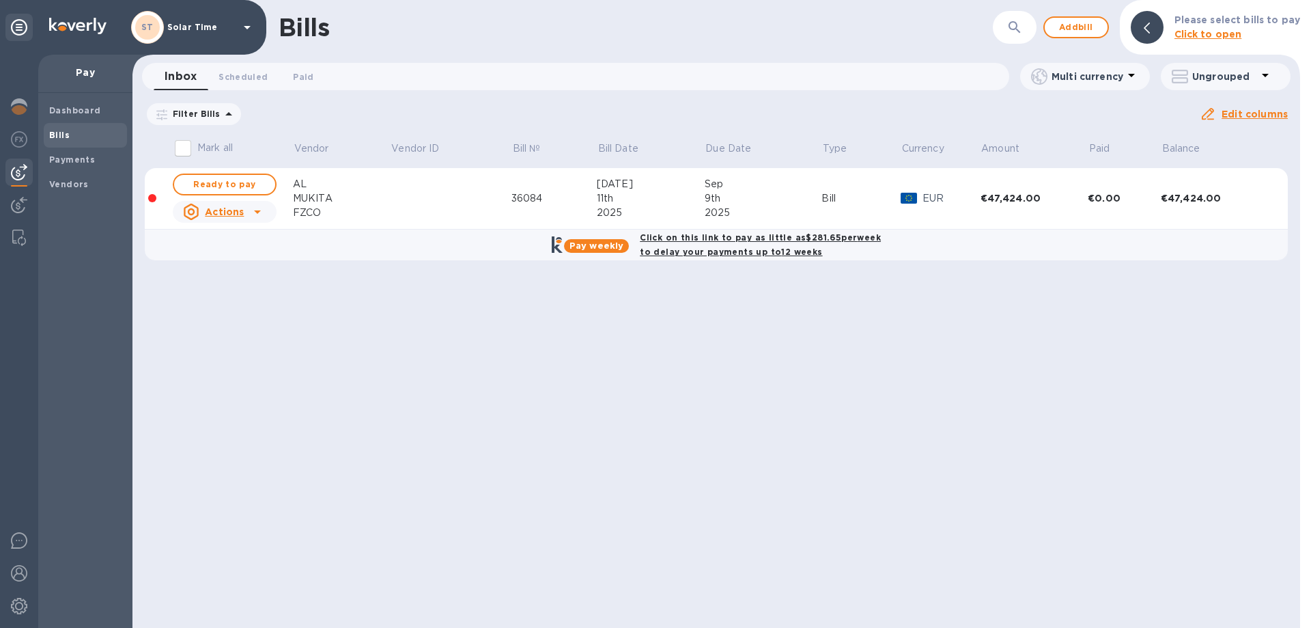
click at [86, 131] on span "Bills" at bounding box center [85, 135] width 72 height 14
click at [1074, 23] on span "Add bill" at bounding box center [1076, 27] width 41 height 16
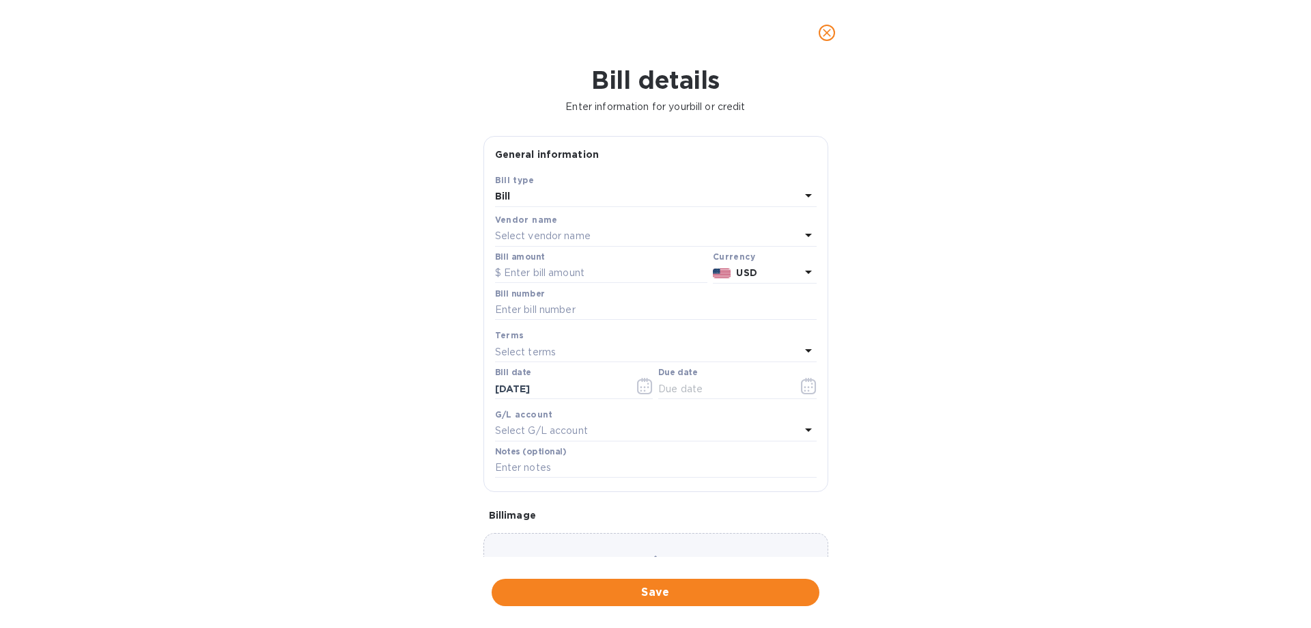
click at [589, 232] on p "Select vendor name" at bounding box center [543, 236] width 96 height 14
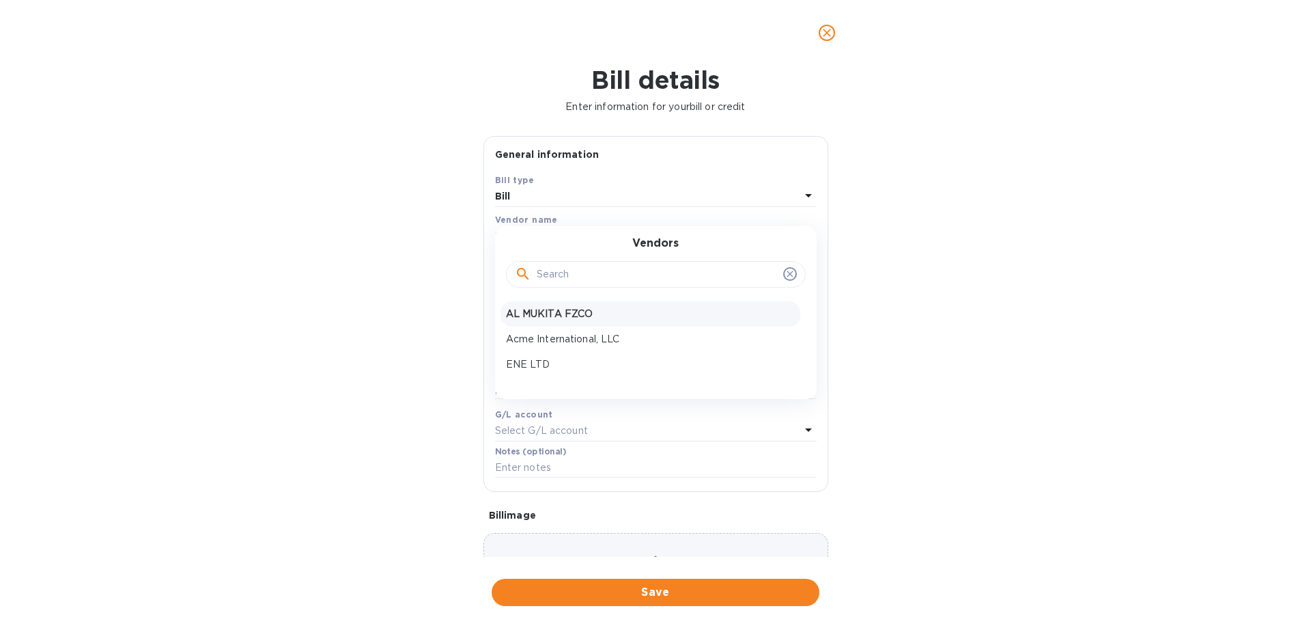
click at [587, 315] on p "AL MUKITA FZCO" at bounding box center [650, 314] width 289 height 14
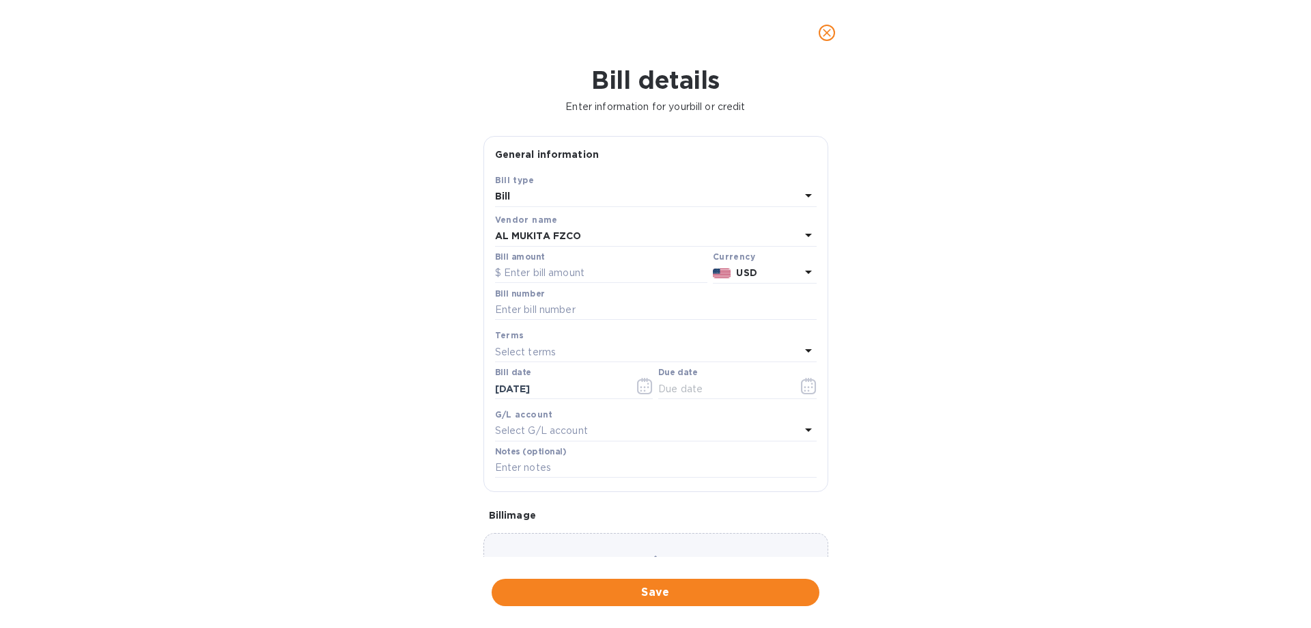
click at [805, 271] on icon at bounding box center [808, 271] width 7 height 3
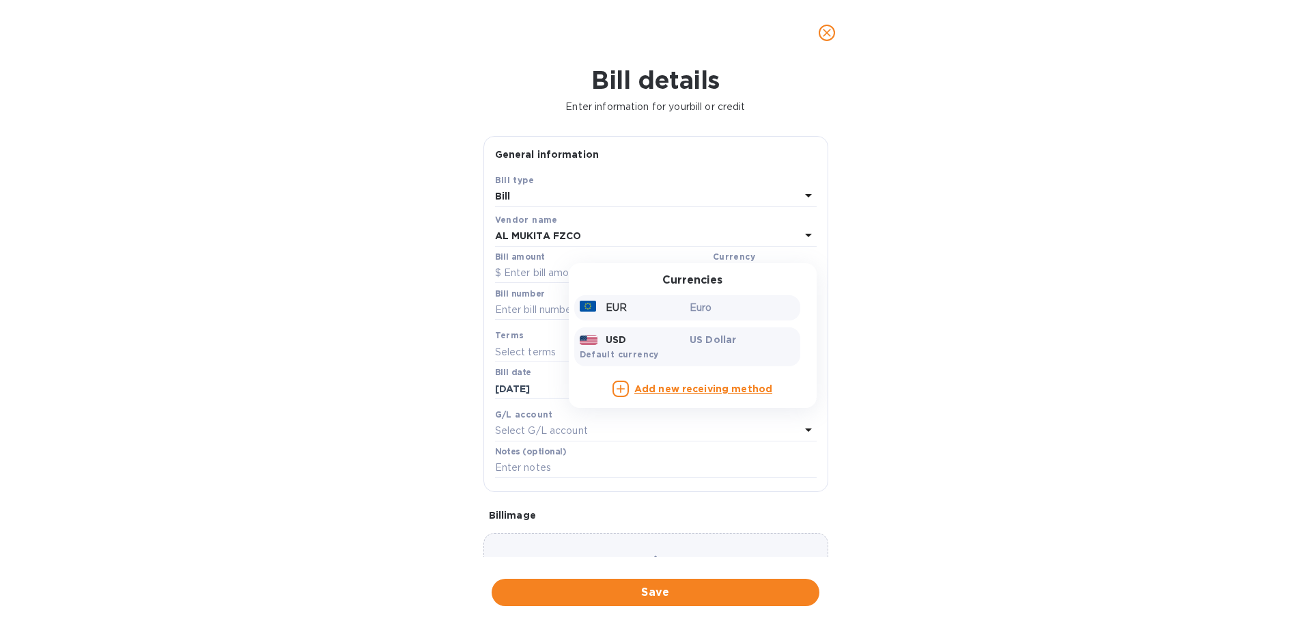
click at [687, 314] on div "Euro" at bounding box center [742, 308] width 111 height 20
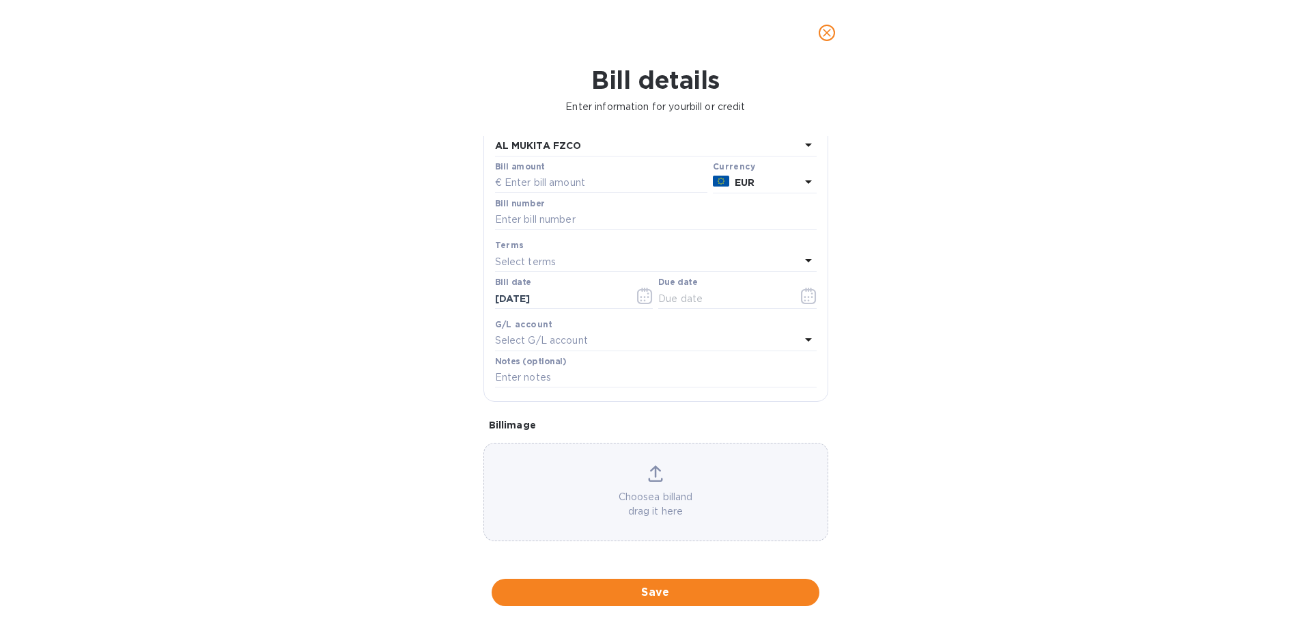
scroll to position [91, 0]
click at [644, 479] on div "Choose a bill and drag it here" at bounding box center [656, 490] width 344 height 53
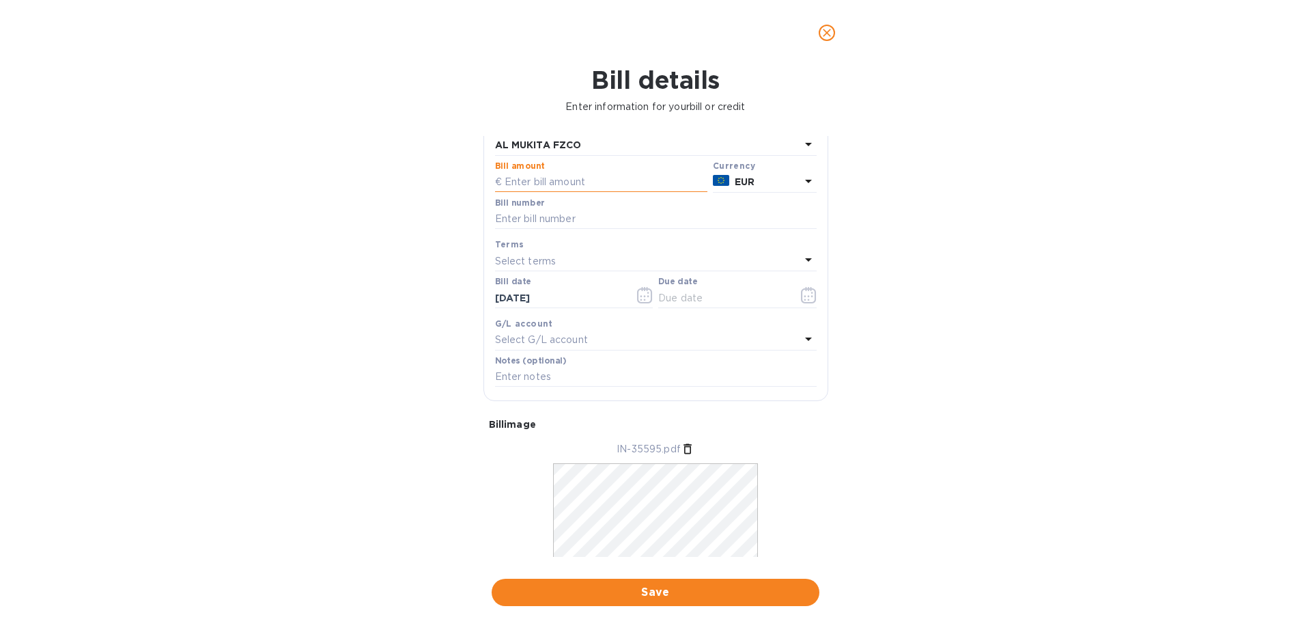
click at [602, 180] on input "text" at bounding box center [601, 182] width 212 height 20
type input "130,758"
click at [645, 294] on icon "button" at bounding box center [645, 295] width 16 height 16
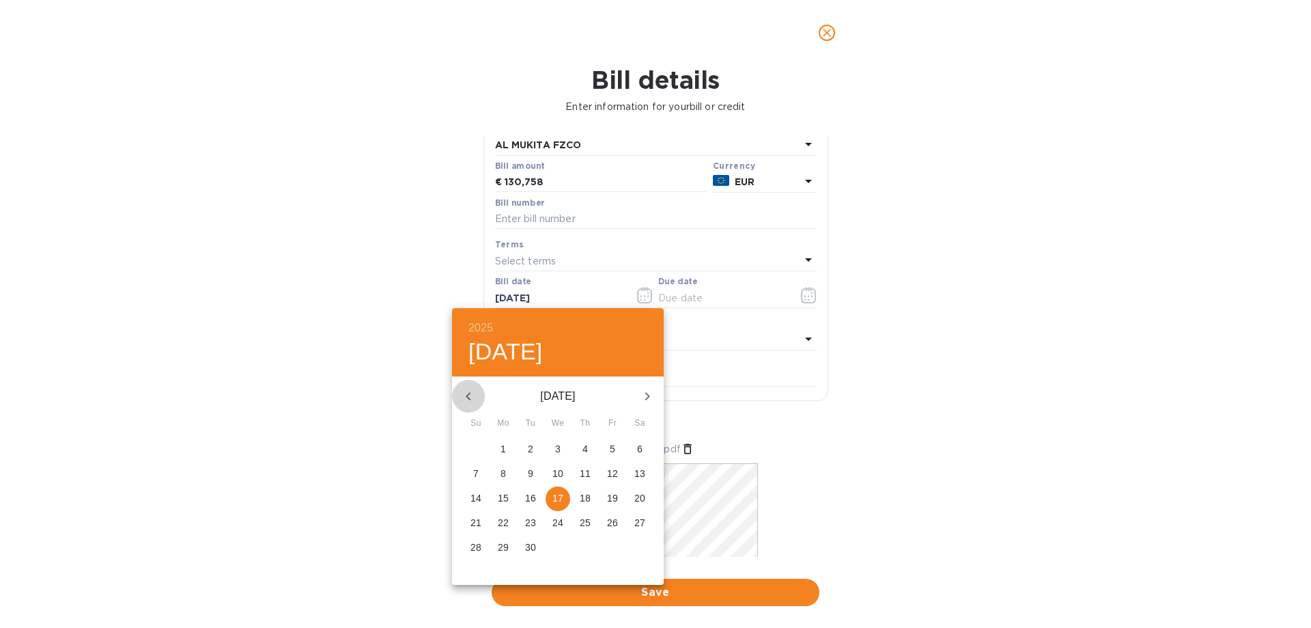
click at [469, 393] on icon "button" at bounding box center [468, 396] width 5 height 8
click at [501, 475] on p "4" at bounding box center [503, 474] width 5 height 14
type input "08/04/2025"
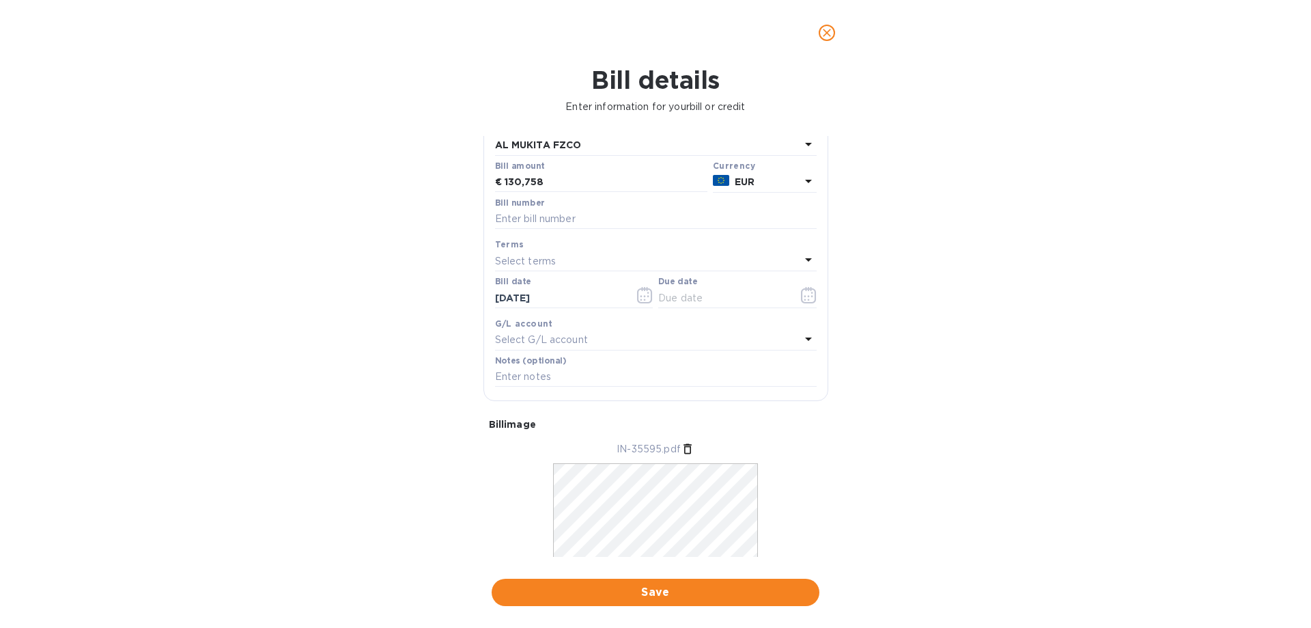
click at [803, 263] on icon at bounding box center [809, 259] width 16 height 16
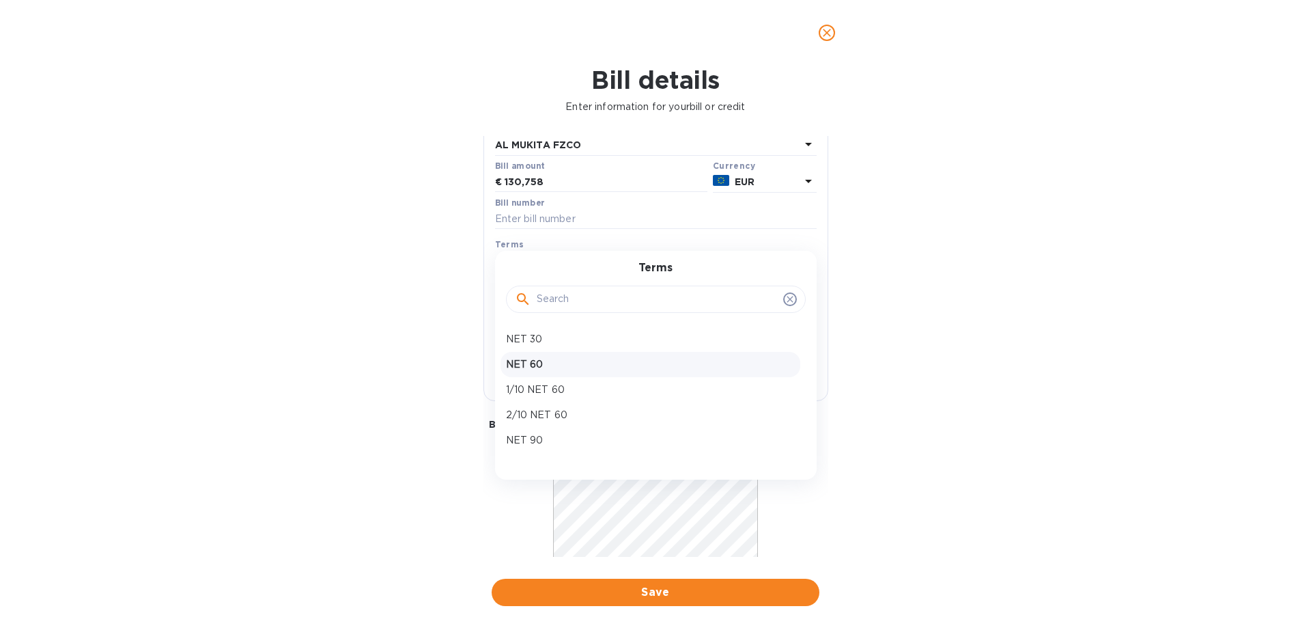
click at [576, 365] on p "NET 60" at bounding box center [650, 364] width 289 height 14
type input "10/03/2025"
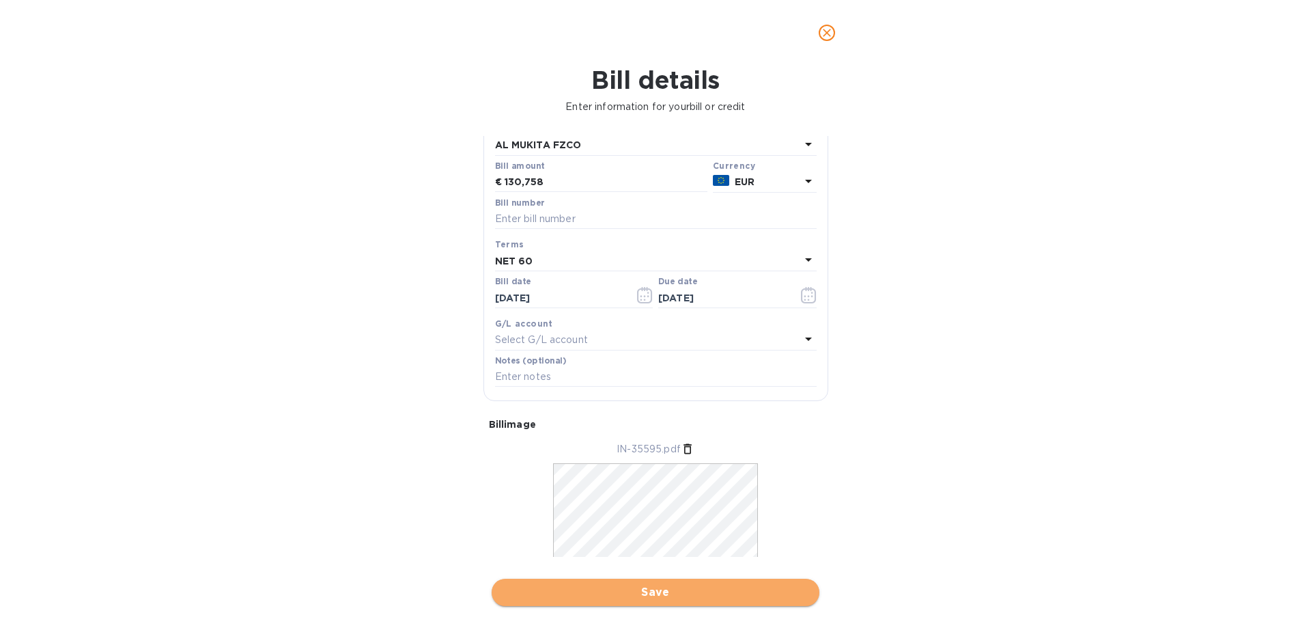
click at [733, 590] on span "Save" at bounding box center [656, 592] width 306 height 16
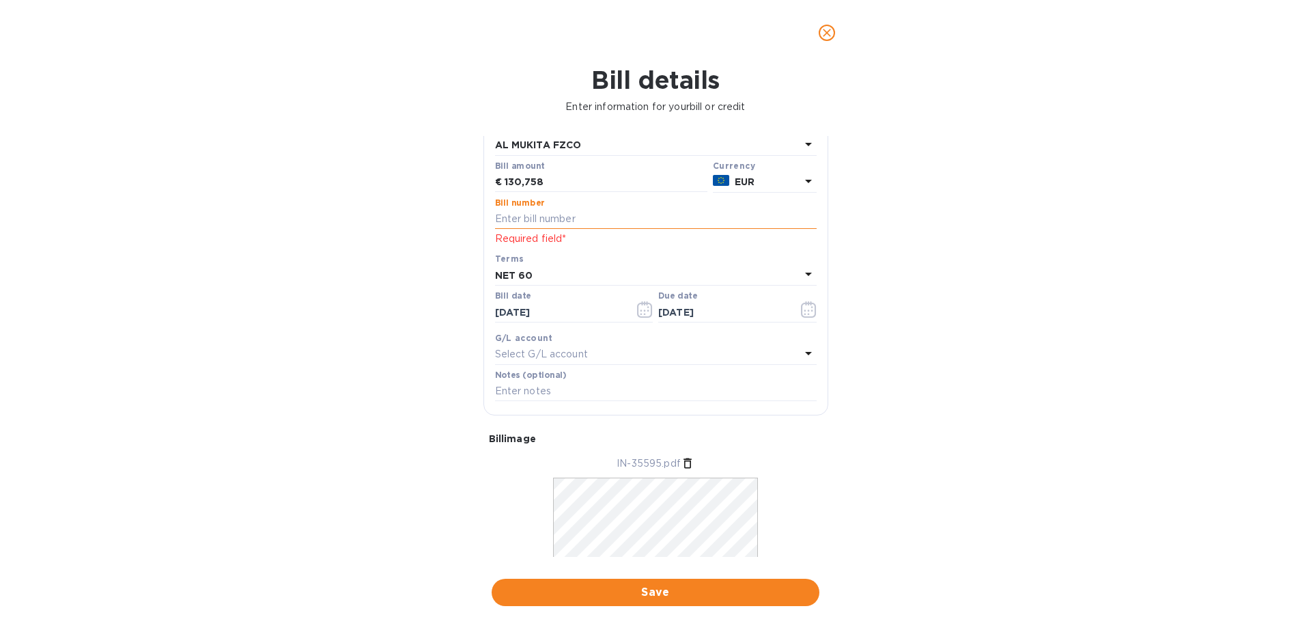
click at [634, 221] on input "text" at bounding box center [656, 219] width 322 height 20
type input "35595"
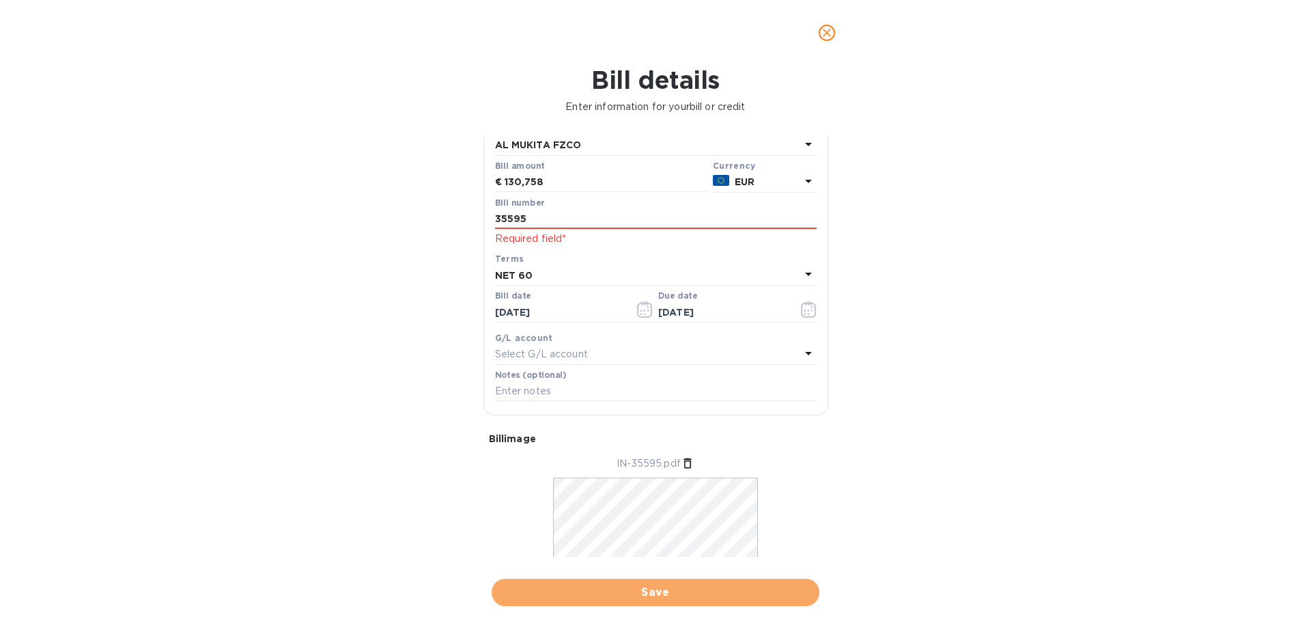
drag, startPoint x: 734, startPoint y: 589, endPoint x: 732, endPoint y: 582, distance: 7.0
click at [732, 588] on span "Save" at bounding box center [656, 592] width 306 height 16
